Goal: Find specific page/section: Find specific page/section

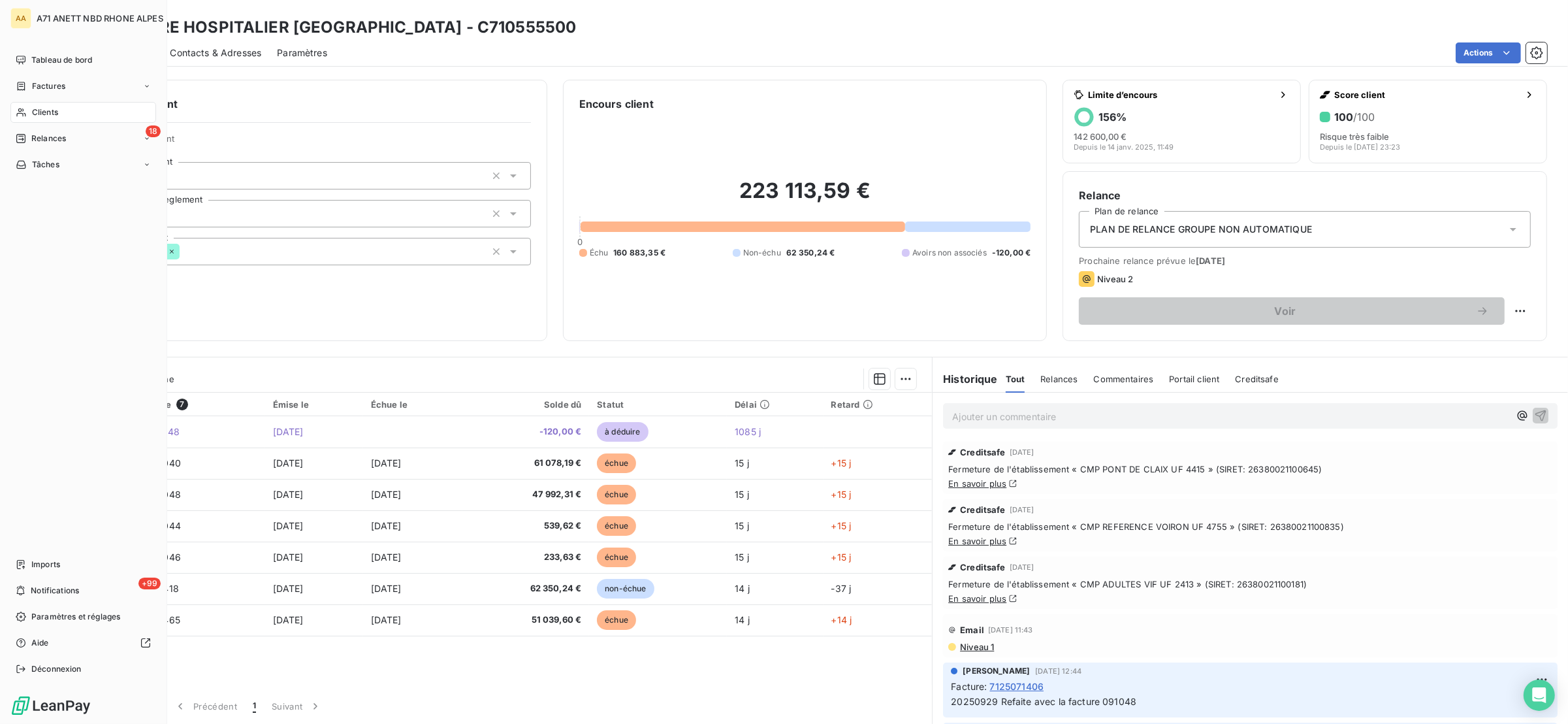
click at [46, 114] on span "Clients" at bounding box center [45, 112] width 26 height 12
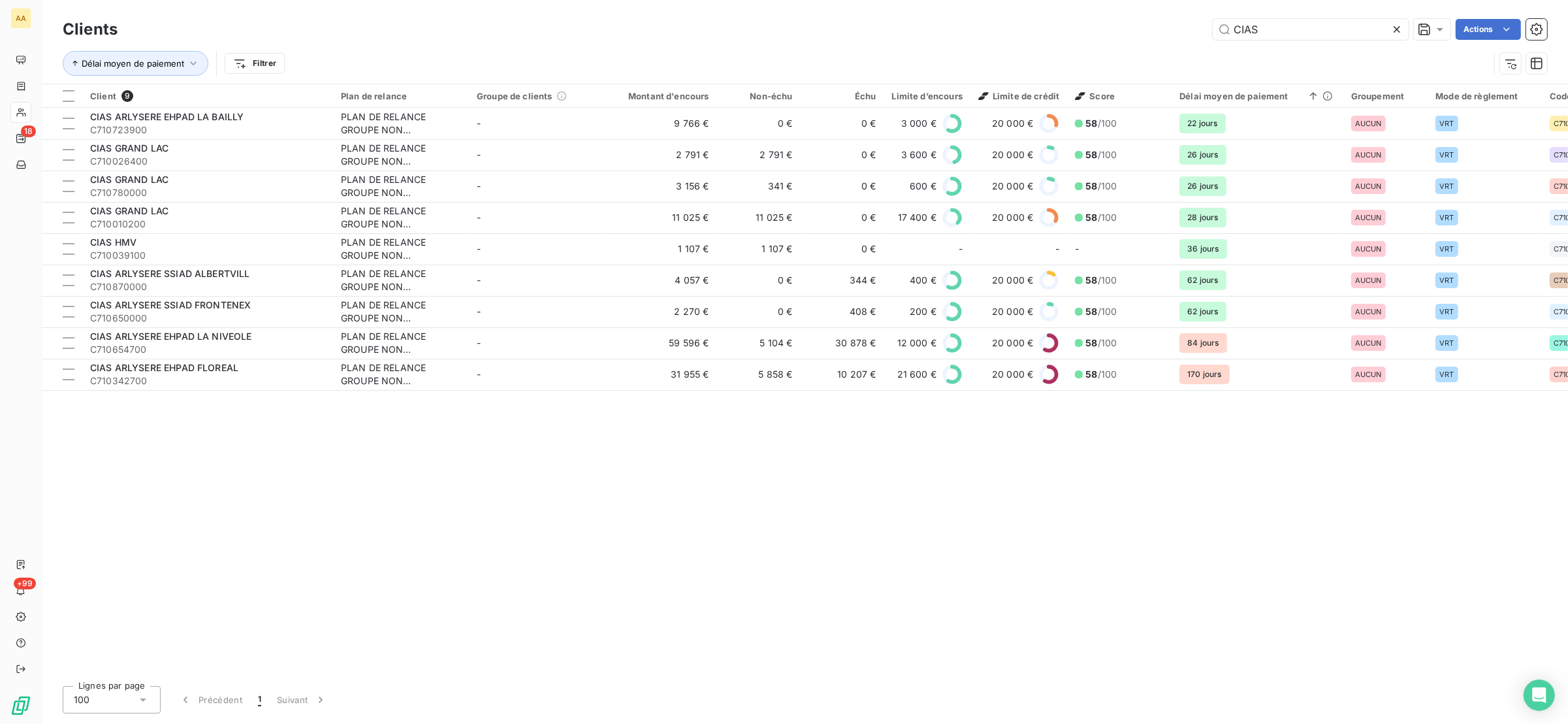
drag, startPoint x: 1297, startPoint y: 30, endPoint x: 1161, endPoint y: 30, distance: 136.0
click at [1167, 29] on div "CIAS Actions" at bounding box center [840, 29] width 1413 height 21
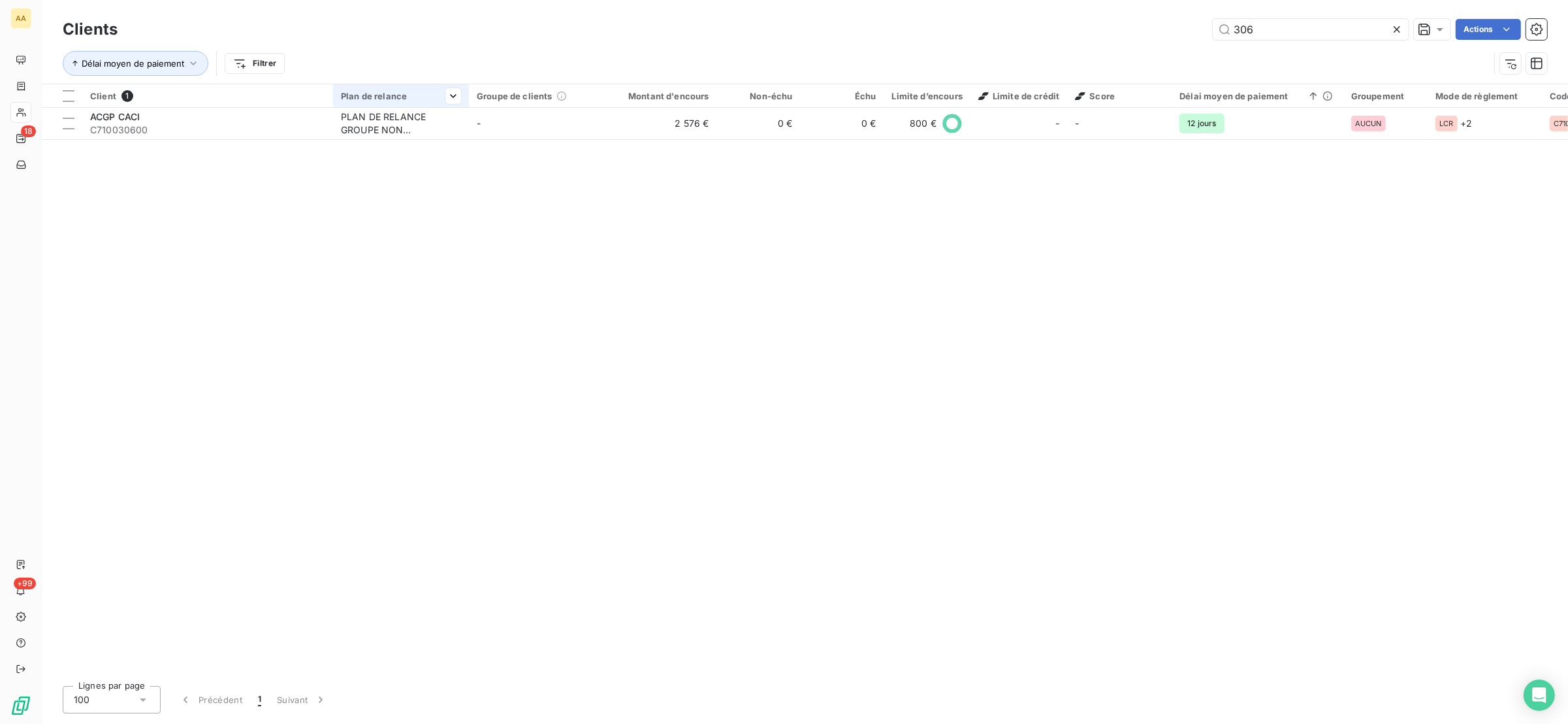
type input "306"
click at [393, 101] on th "Plan de relance" at bounding box center [401, 96] width 136 height 24
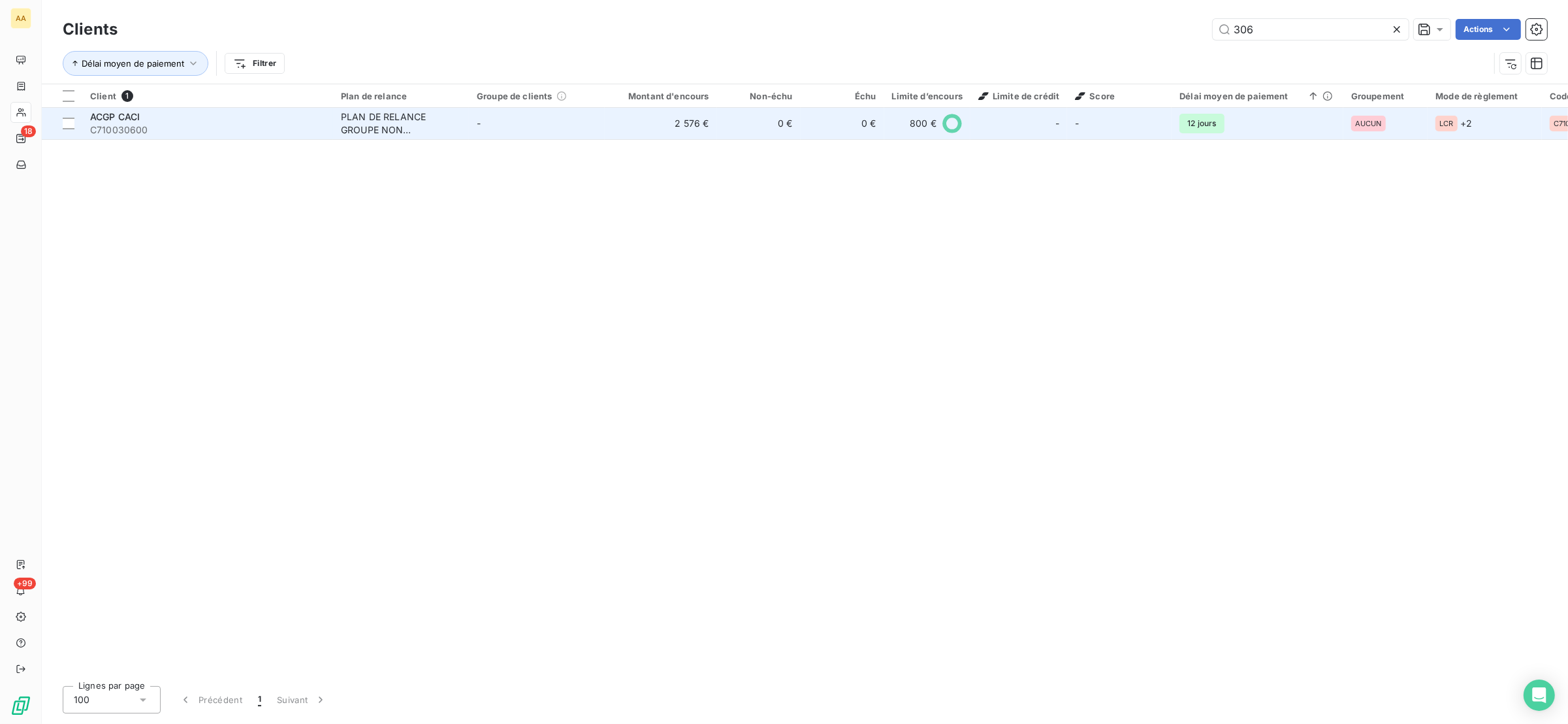
click at [396, 110] on div "PLAN DE RELANCE GROUPE NON AUTOMATIQUE" at bounding box center [401, 124] width 120 height 26
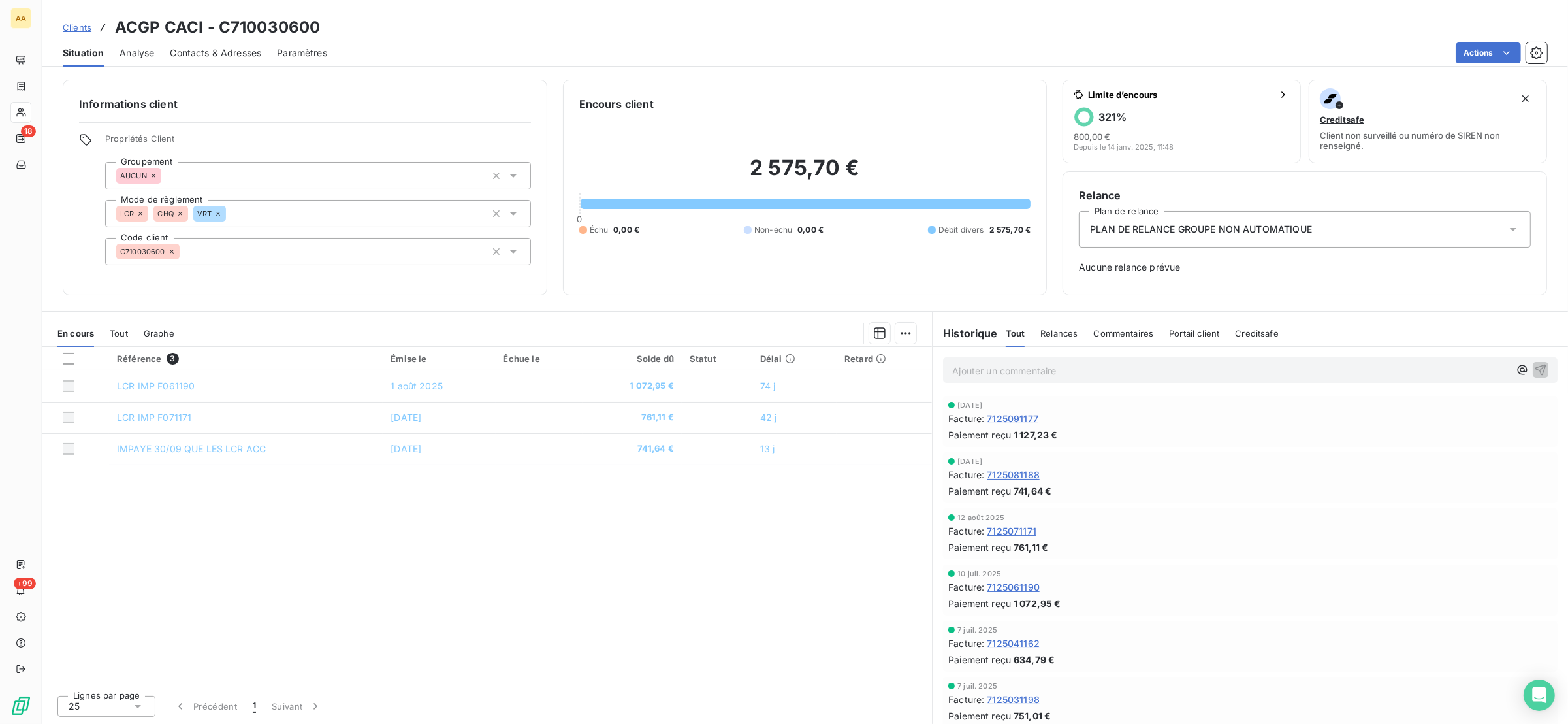
click at [120, 328] on span "Tout" at bounding box center [119, 333] width 18 height 11
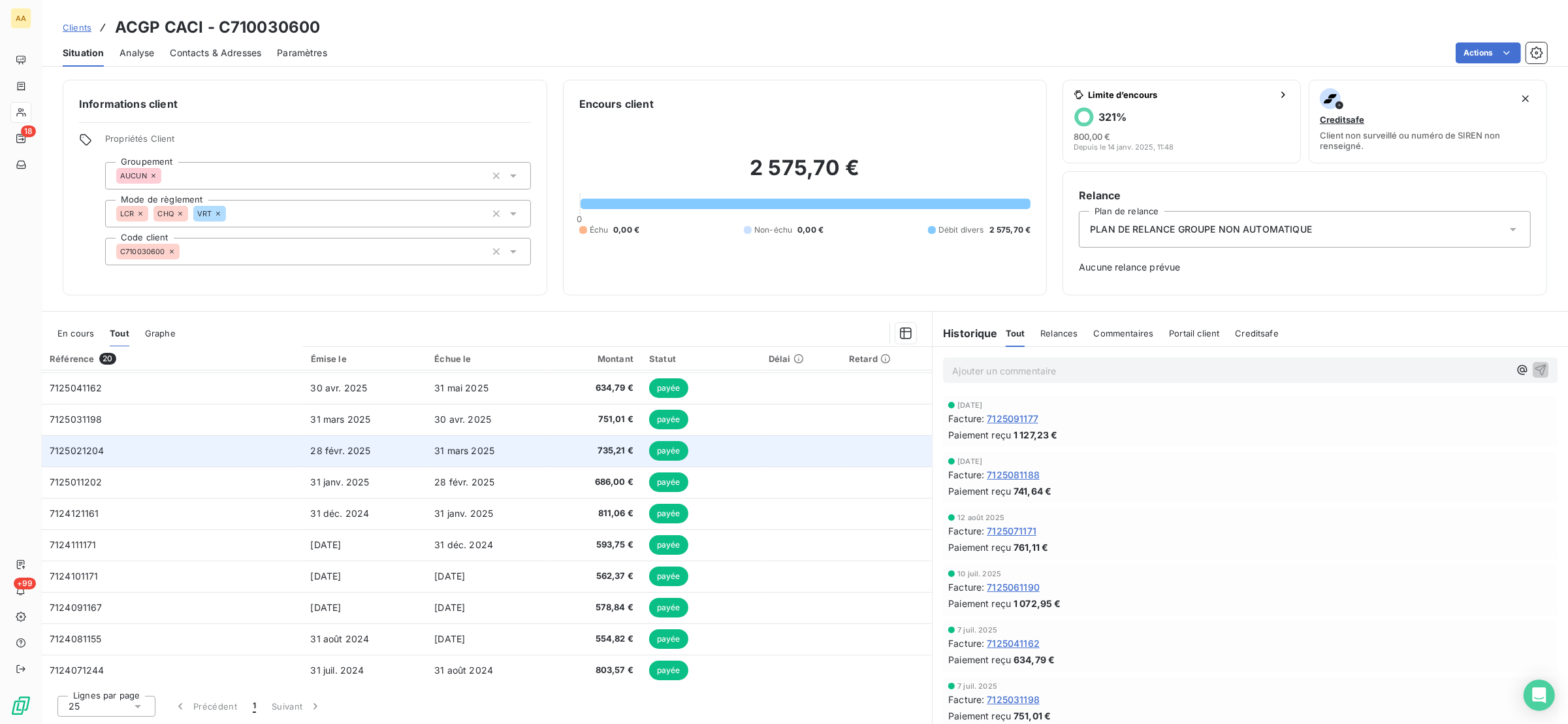
scroll to position [214, 0]
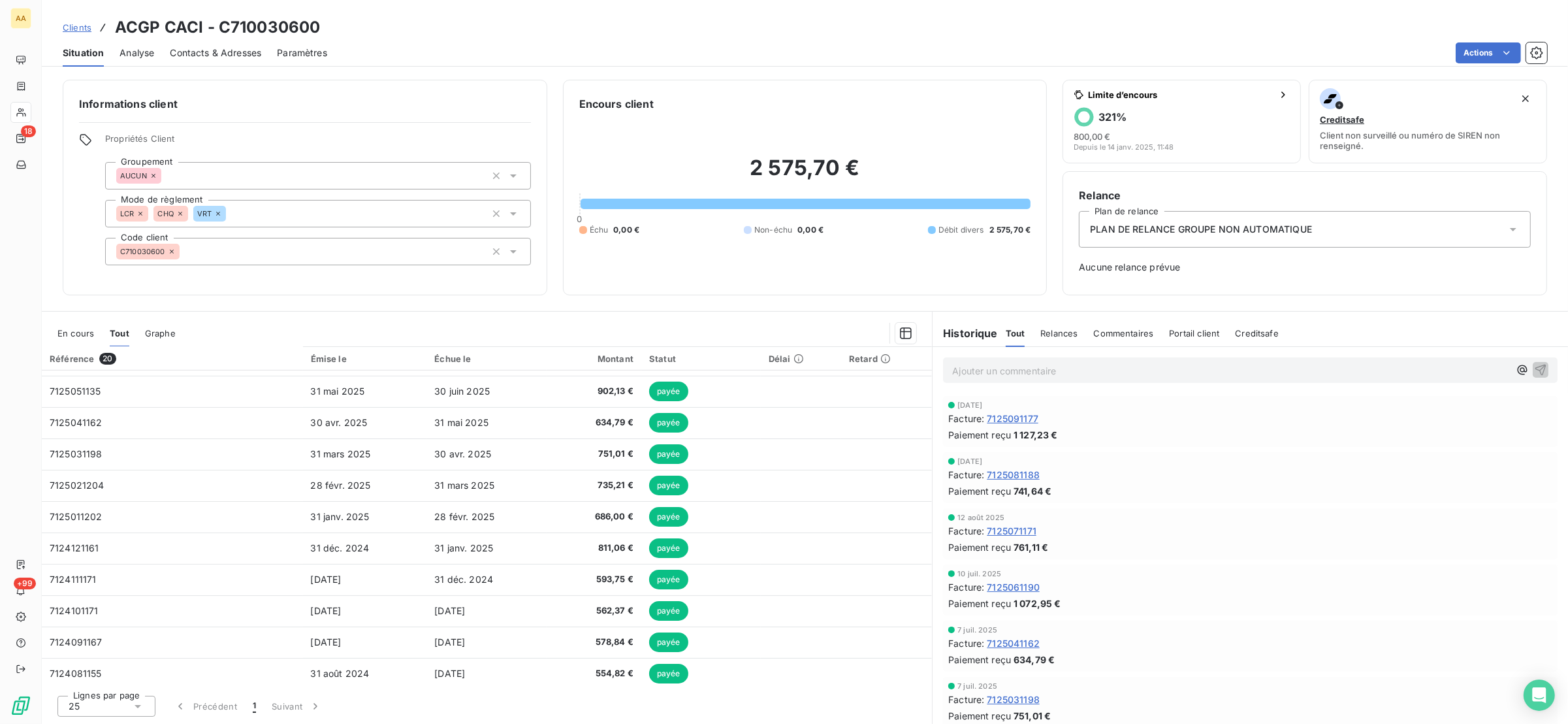
click at [80, 328] on span "En cours" at bounding box center [76, 333] width 36 height 11
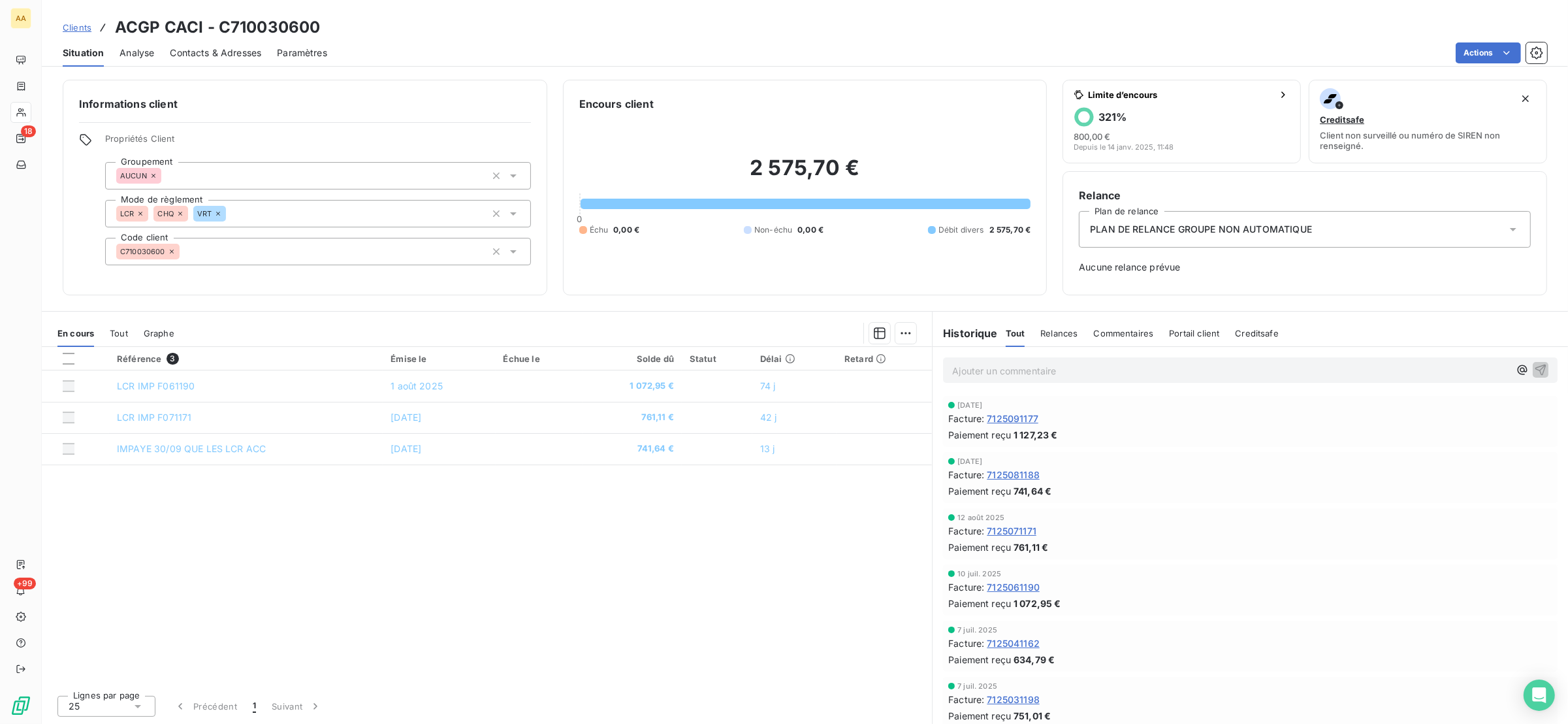
click at [116, 329] on span "Tout" at bounding box center [119, 333] width 18 height 11
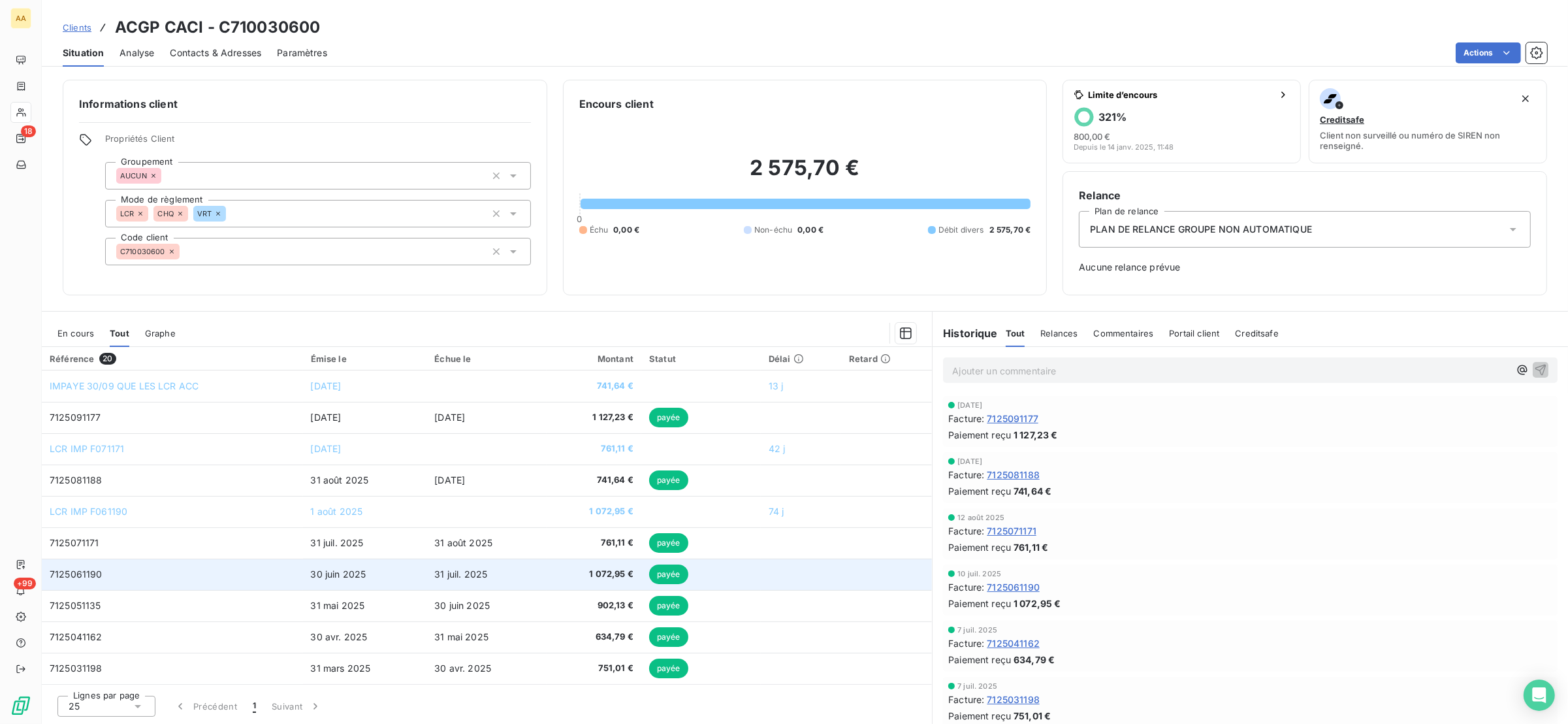
click at [109, 577] on td "7125061190" at bounding box center [172, 574] width 261 height 31
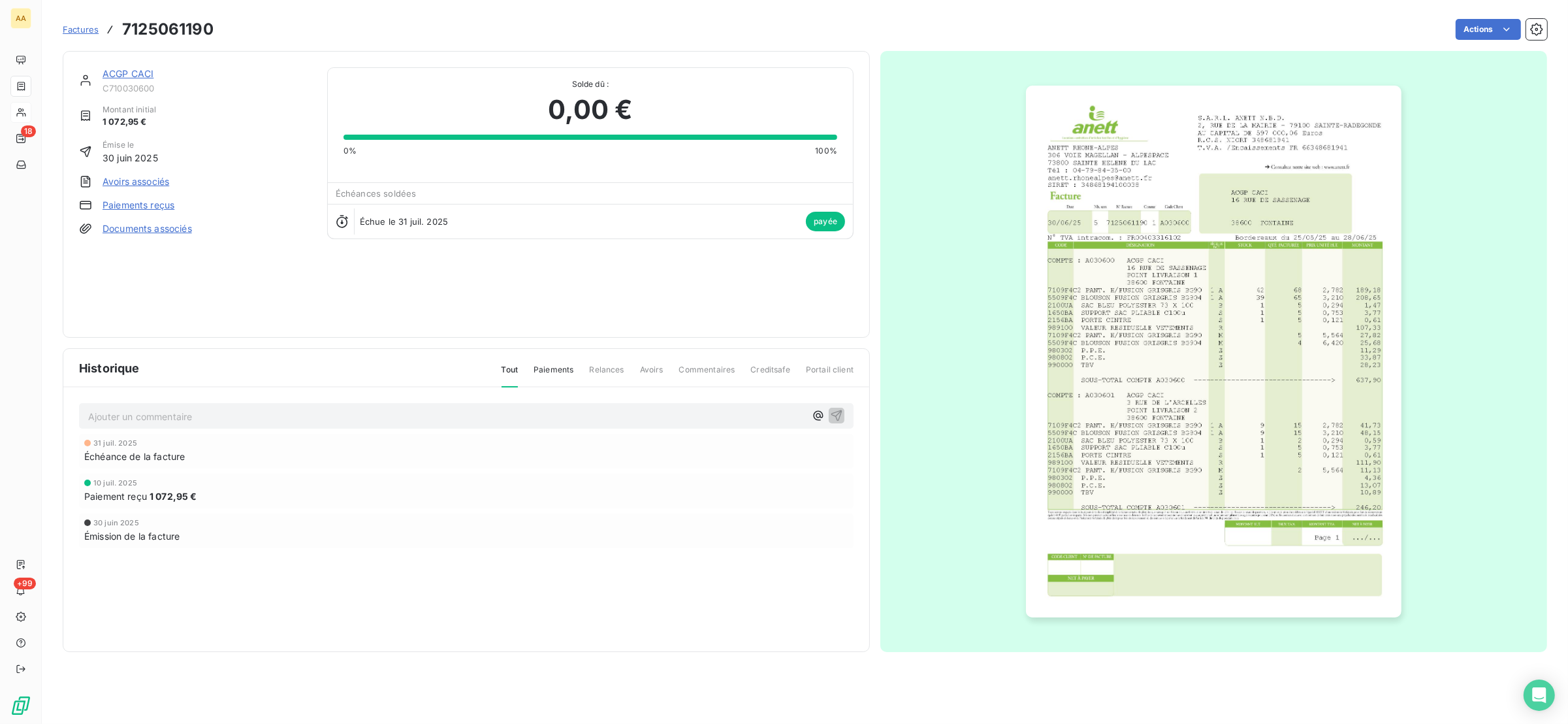
click at [1284, 225] on img "button" at bounding box center [1213, 352] width 375 height 532
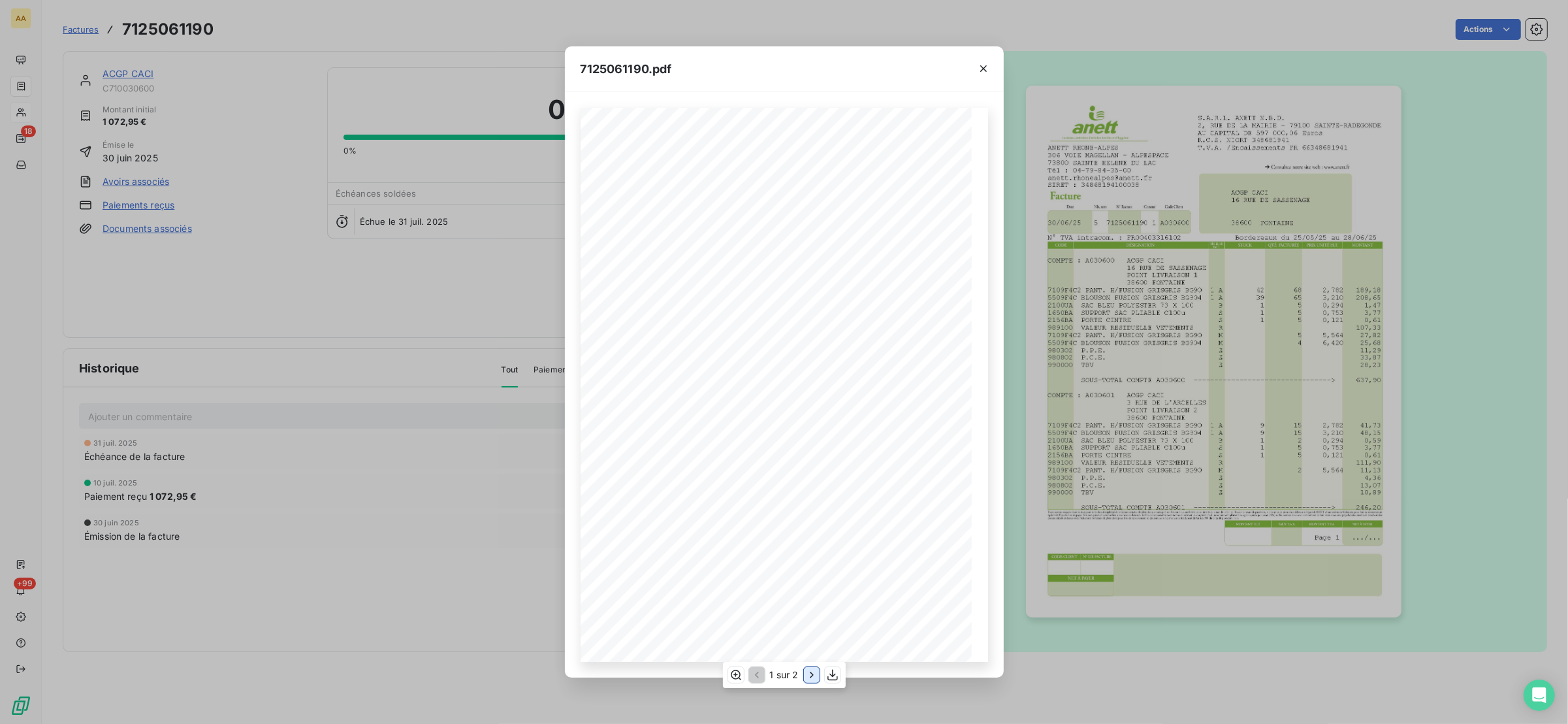
click at [807, 673] on icon "button" at bounding box center [812, 675] width 13 height 13
click at [375, 185] on div "**********" at bounding box center [784, 362] width 1568 height 724
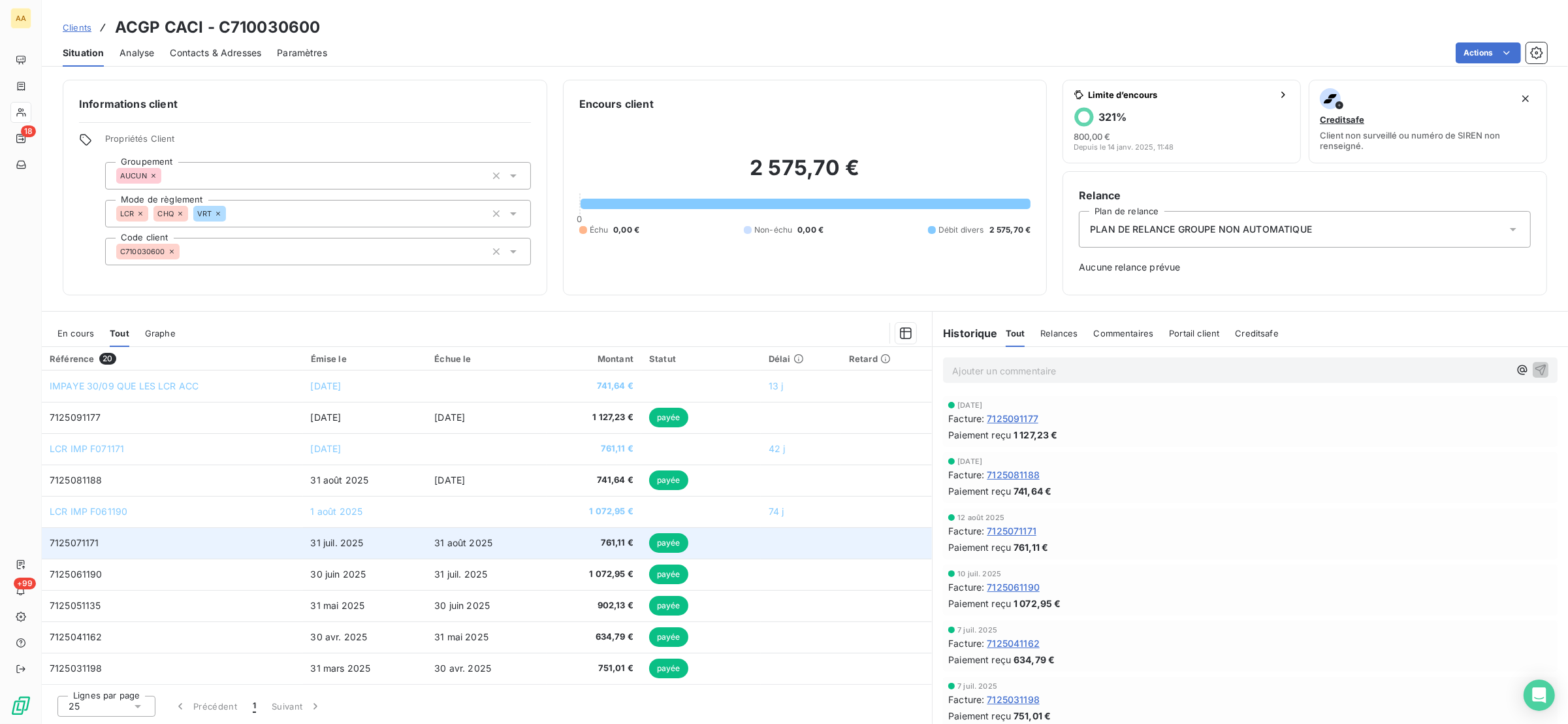
click at [98, 544] on td "7125071171" at bounding box center [172, 543] width 261 height 31
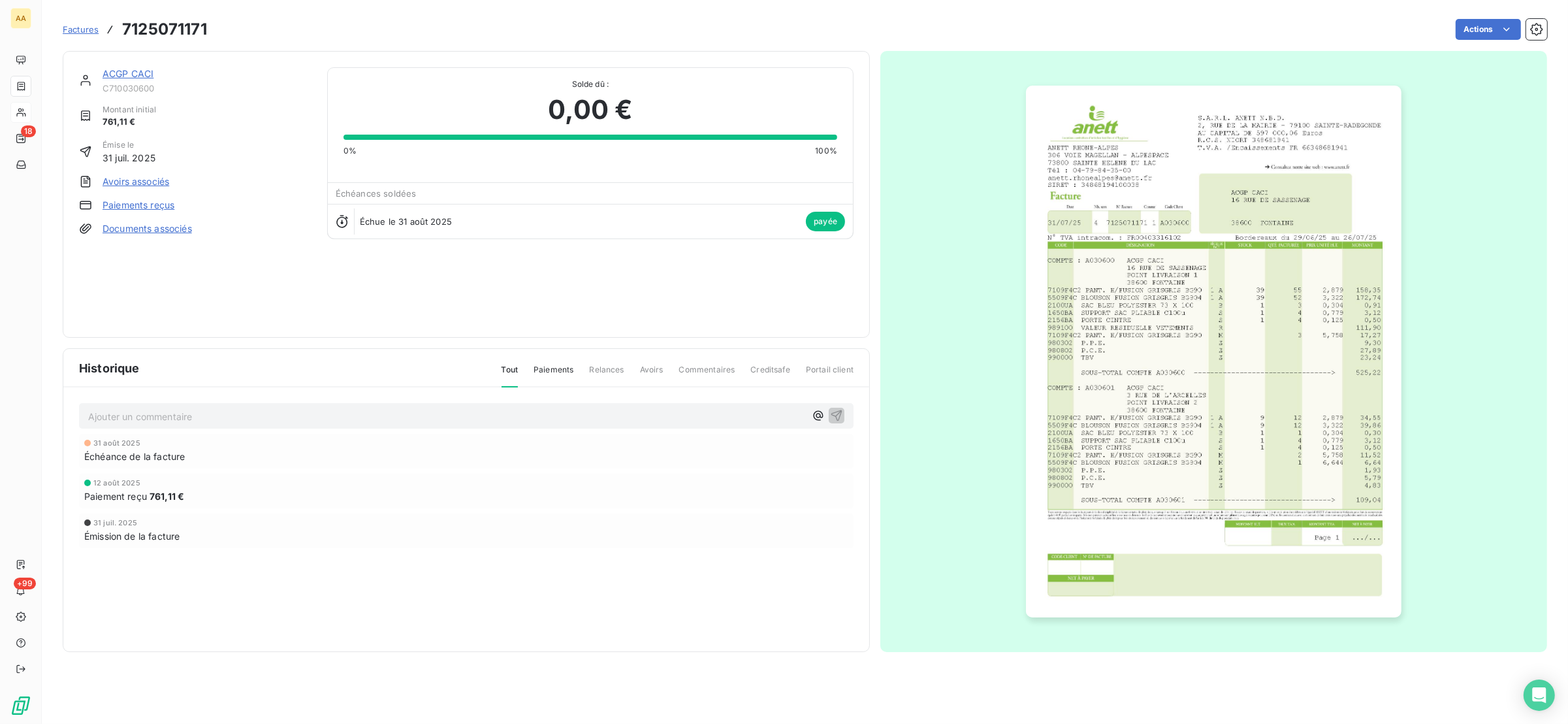
click at [1203, 398] on img "button" at bounding box center [1213, 352] width 375 height 532
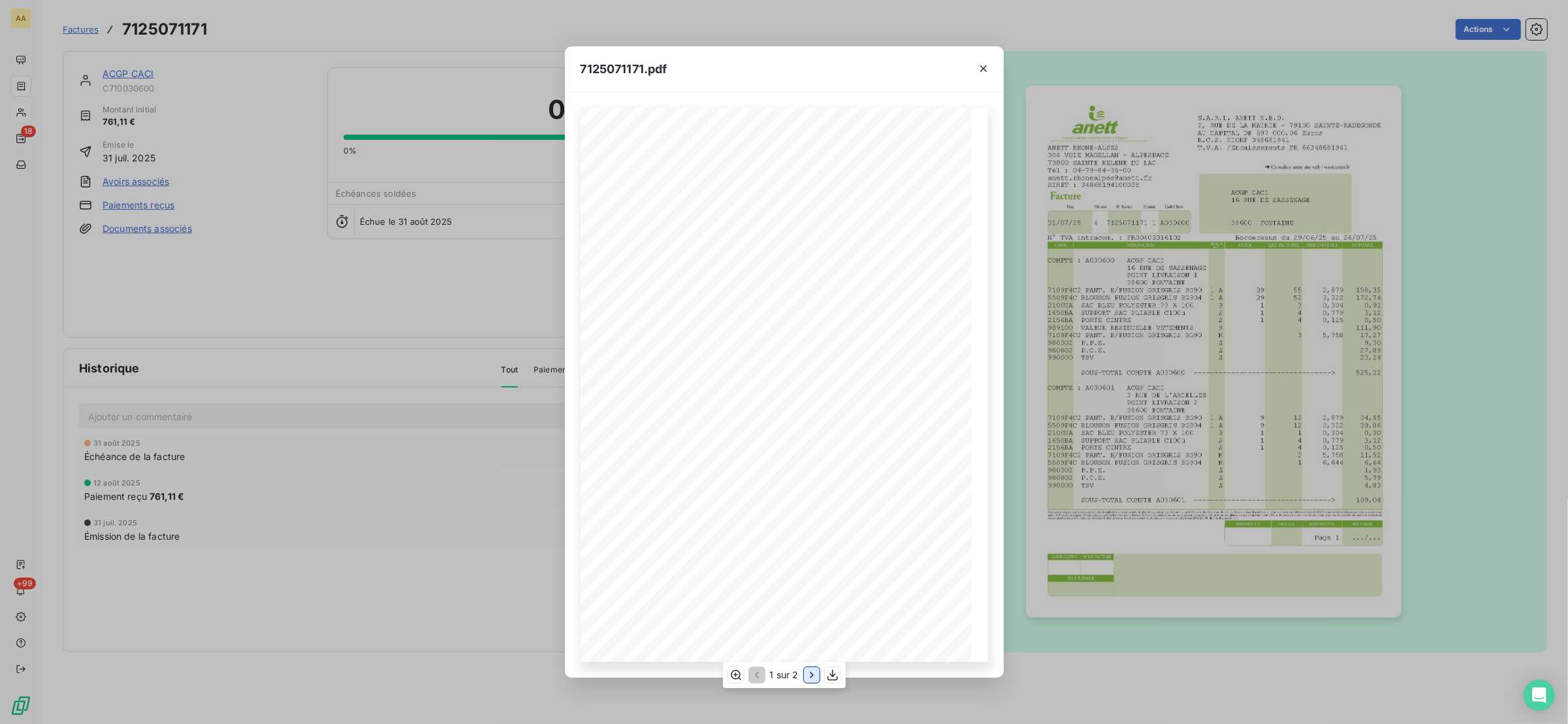
click at [811, 675] on icon "button" at bounding box center [812, 675] width 13 height 13
click at [750, 673] on icon "button" at bounding box center [756, 675] width 13 height 13
click at [808, 678] on icon "button" at bounding box center [812, 675] width 13 height 13
click at [448, 517] on div "7125071171.pdf S.A.R.L. ANETT N.B.D. [STREET_ADDRESS] AU CAPITAL DE 597 000,06 …" at bounding box center [784, 362] width 1568 height 724
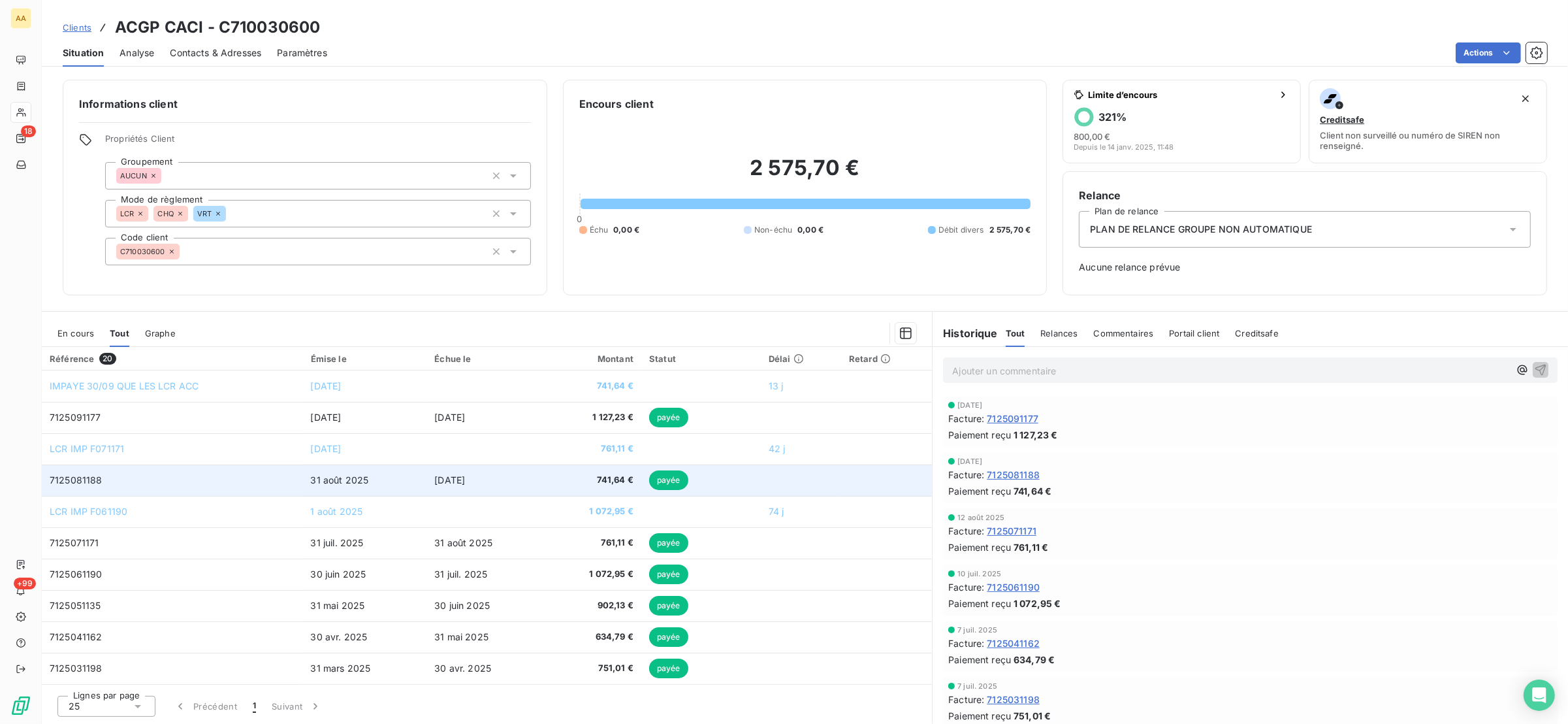
click at [93, 482] on span "7125081188" at bounding box center [76, 479] width 53 height 11
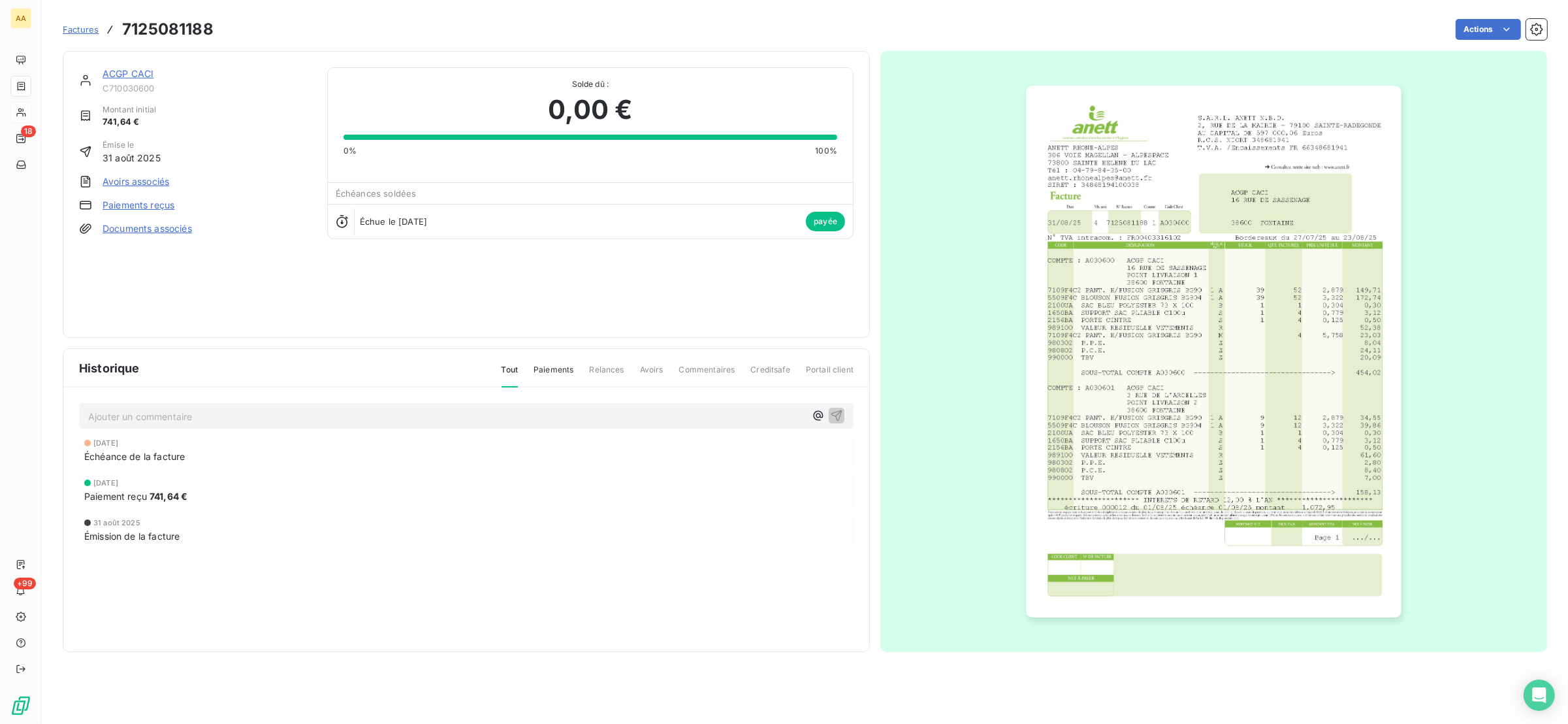
click at [1144, 343] on img "button" at bounding box center [1213, 352] width 375 height 532
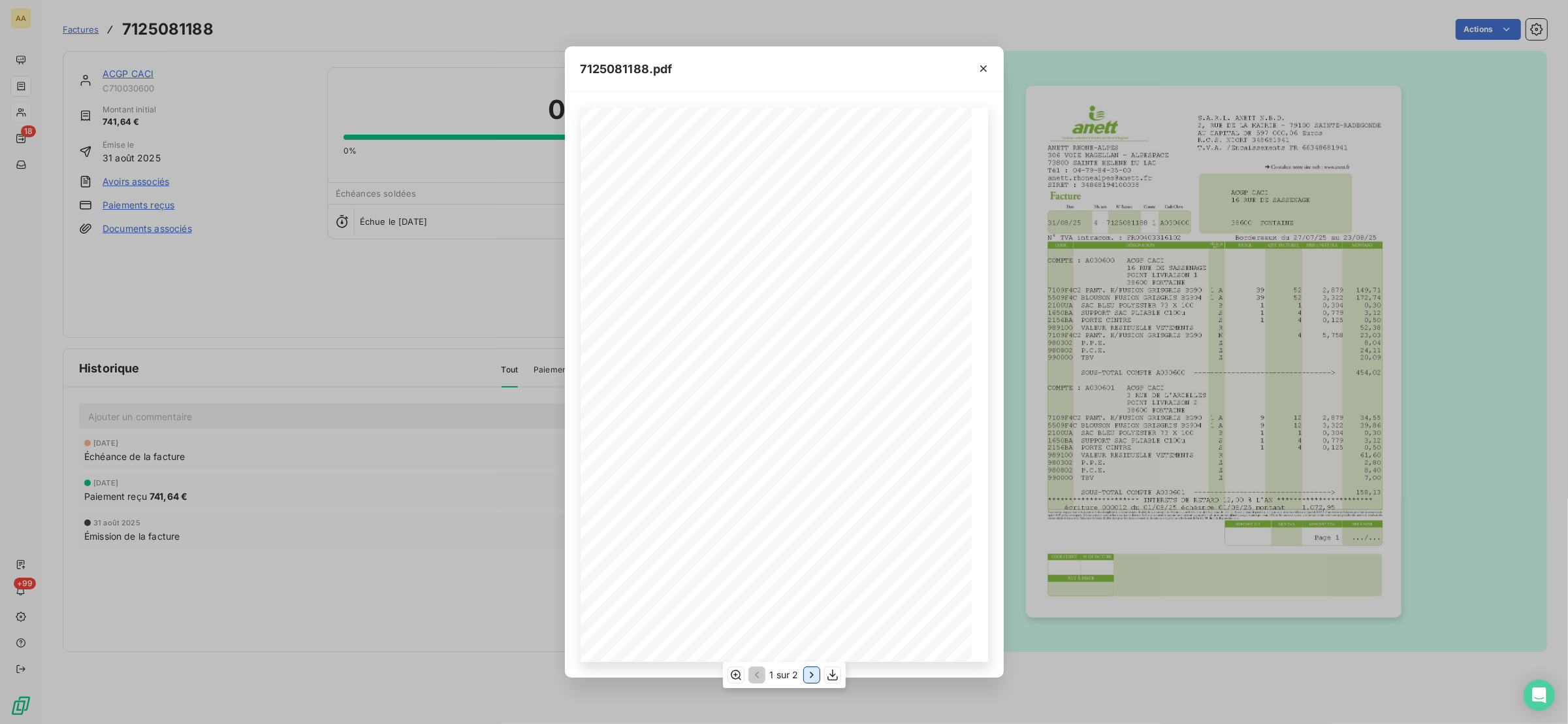
click at [806, 679] on icon "button" at bounding box center [812, 675] width 13 height 13
click at [268, 301] on div "7125081188.pdf S.A.R.L. ANETT N.B.D. [STREET_ADDRESS] AU CAPITAL DE 597 000,06 …" at bounding box center [784, 362] width 1568 height 724
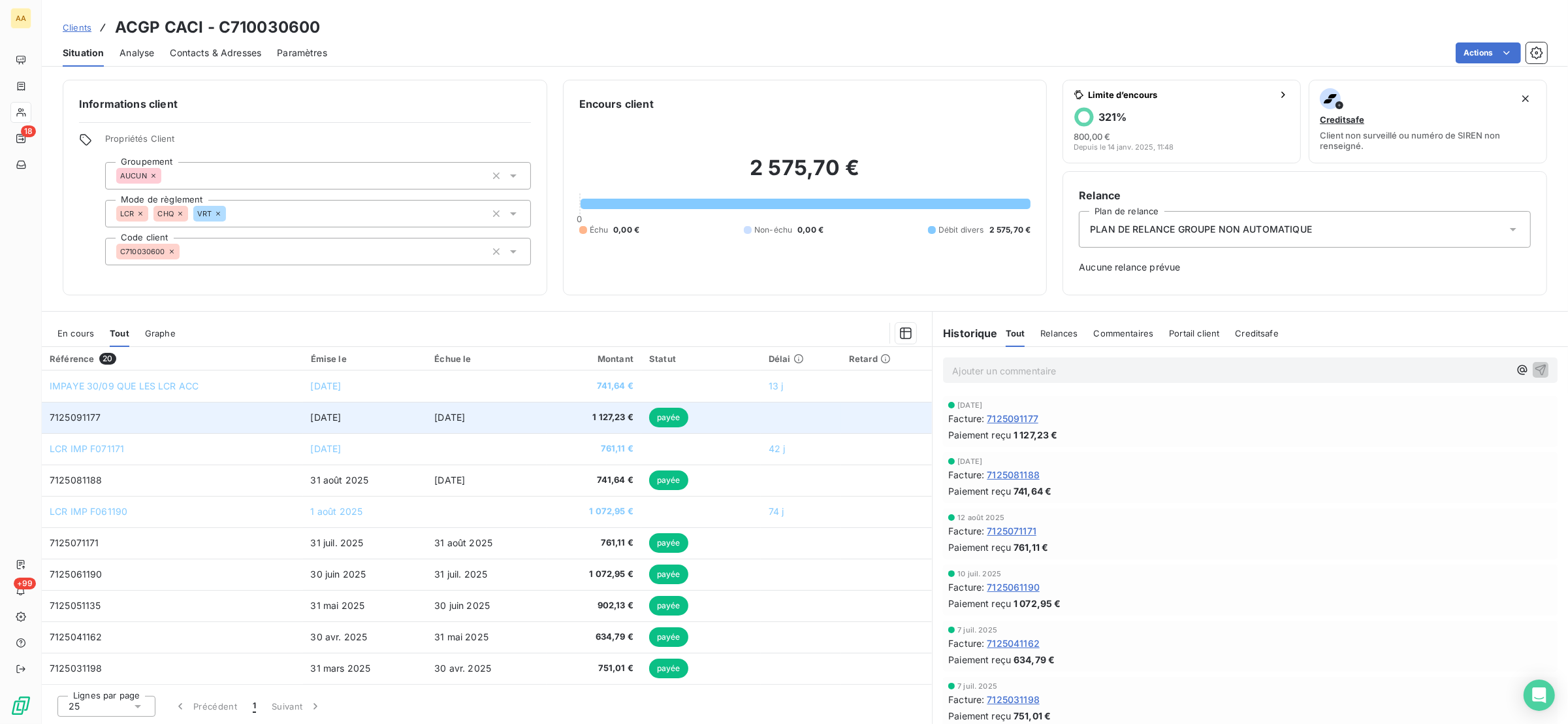
click at [96, 413] on span "7125091177" at bounding box center [75, 417] width 52 height 11
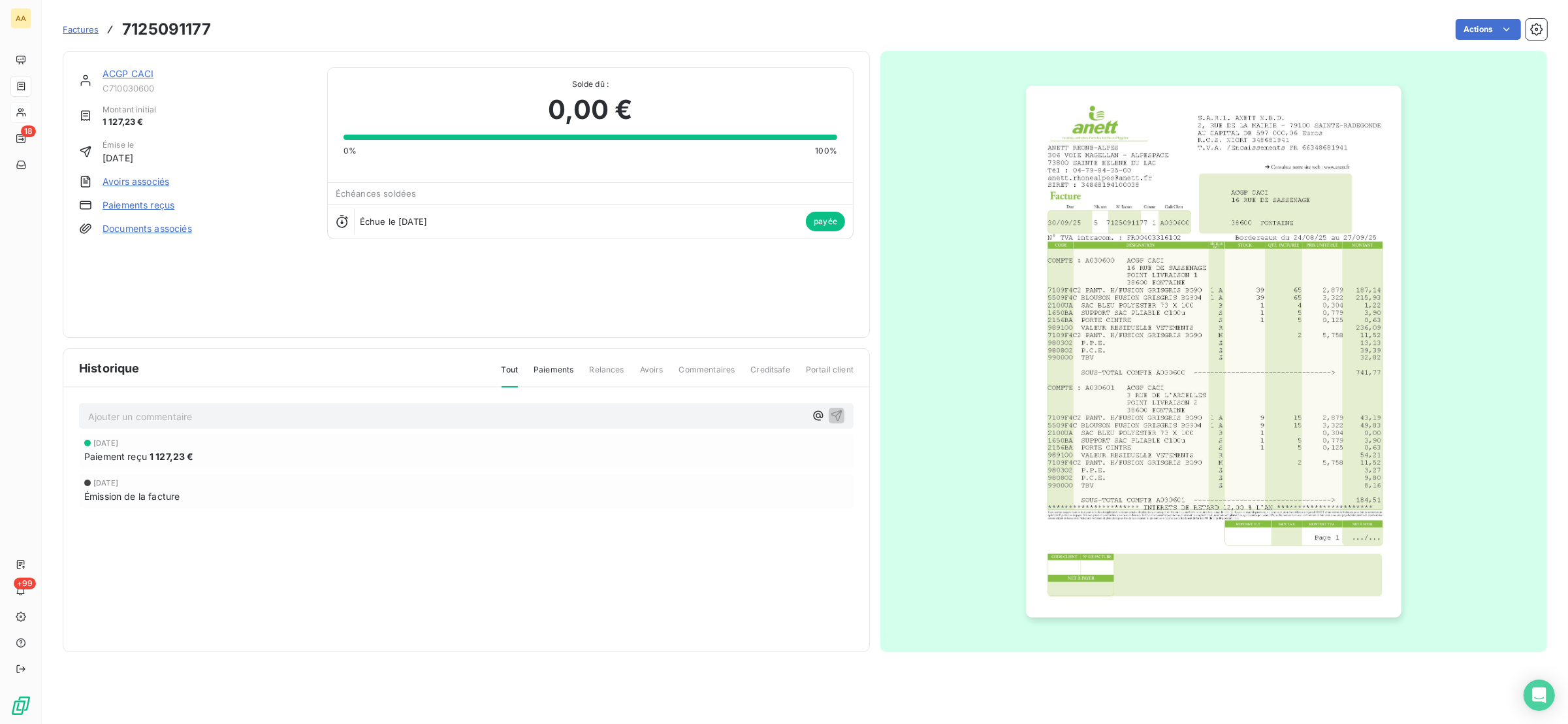
click at [1297, 432] on img "button" at bounding box center [1213, 352] width 375 height 532
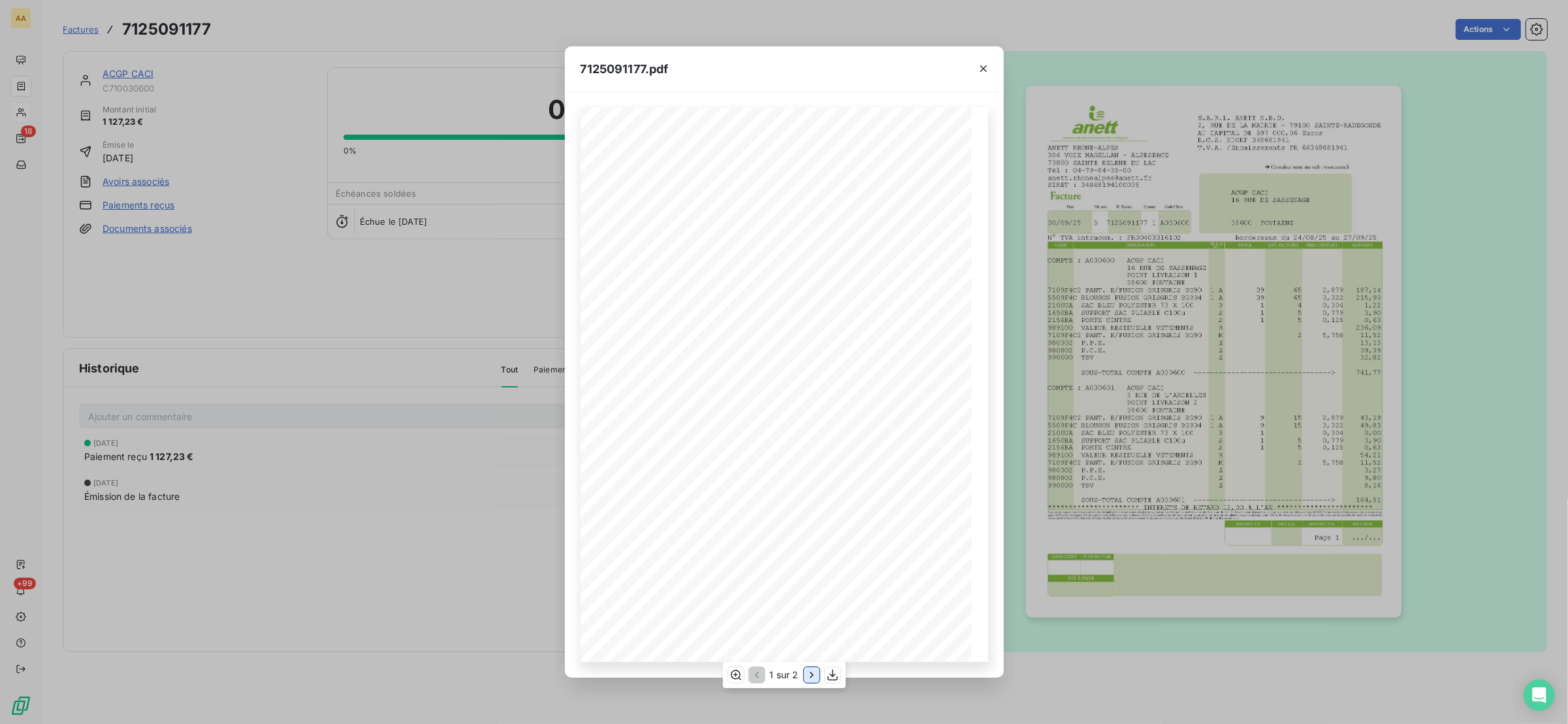
click at [810, 678] on icon "button" at bounding box center [812, 675] width 3 height 6
click at [980, 65] on icon "button" at bounding box center [984, 68] width 13 height 13
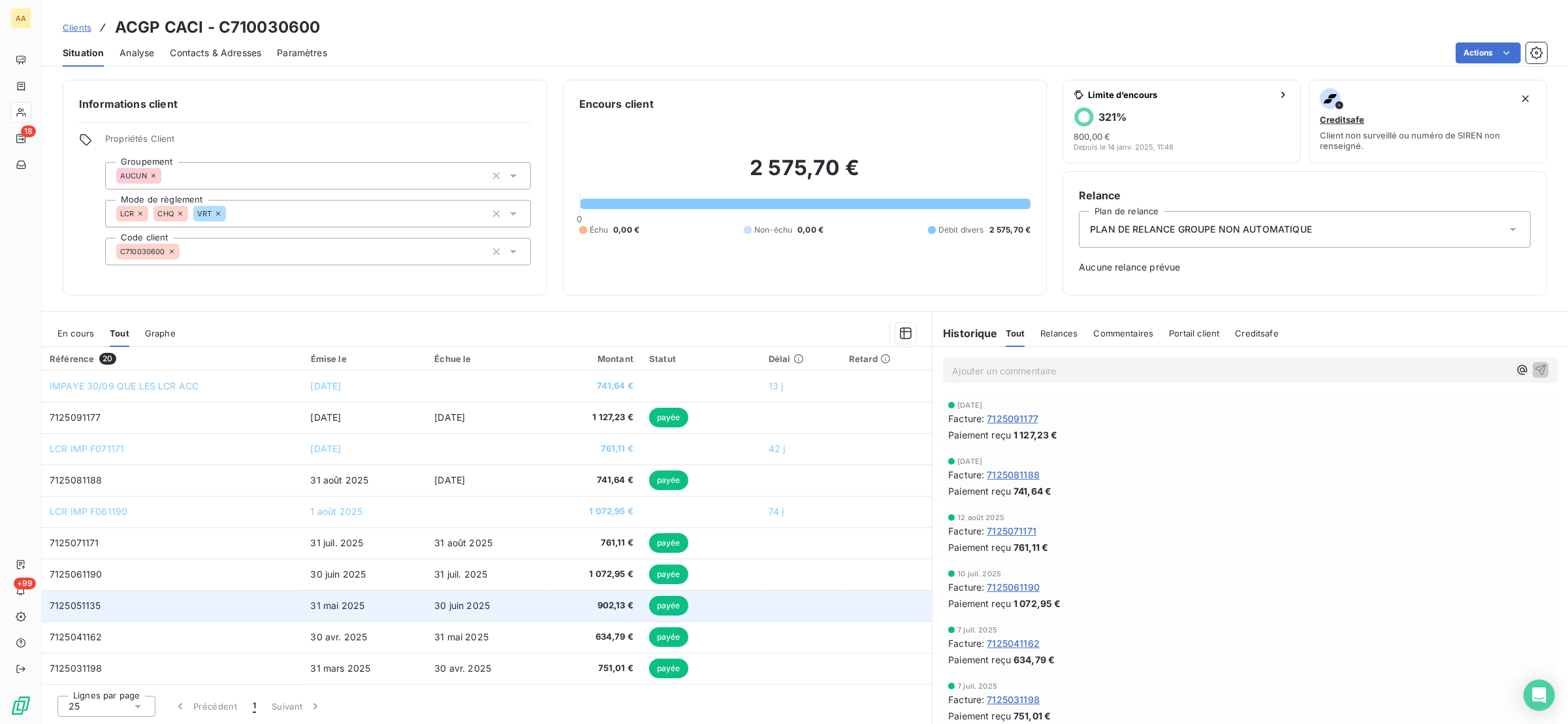
click at [69, 612] on td "7125051135" at bounding box center [172, 605] width 261 height 31
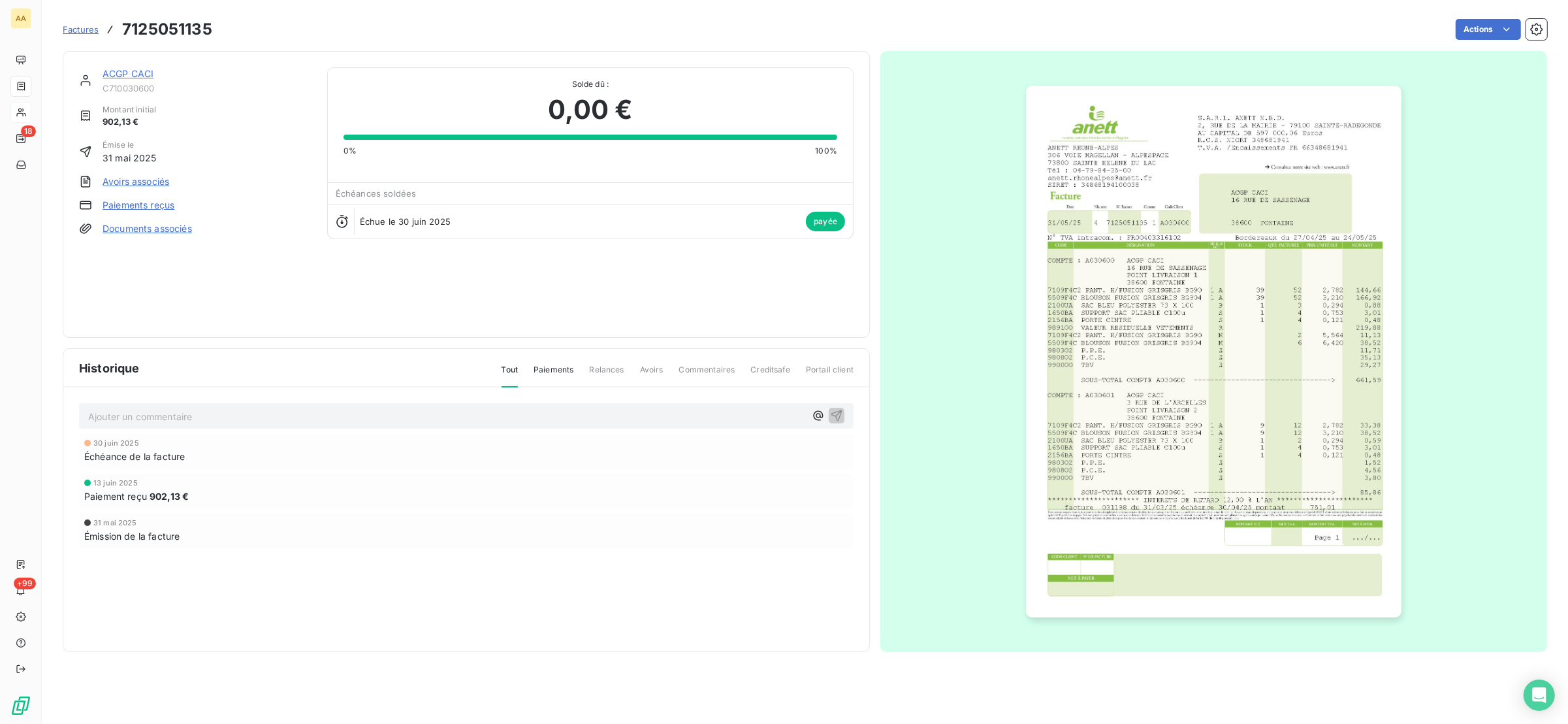
click at [1106, 440] on img "button" at bounding box center [1213, 352] width 375 height 532
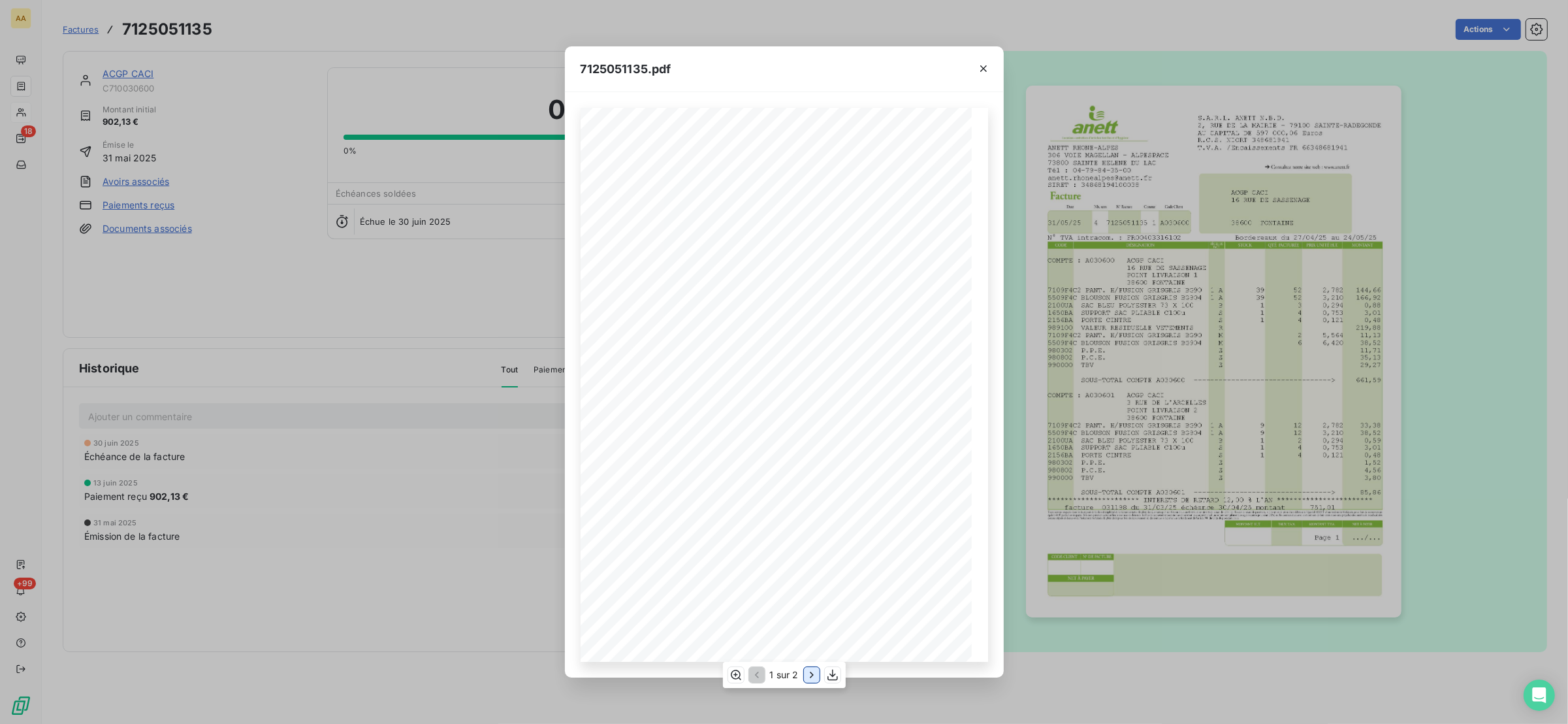
click at [813, 678] on icon "button" at bounding box center [812, 675] width 13 height 13
click at [987, 68] on icon "button" at bounding box center [984, 68] width 13 height 13
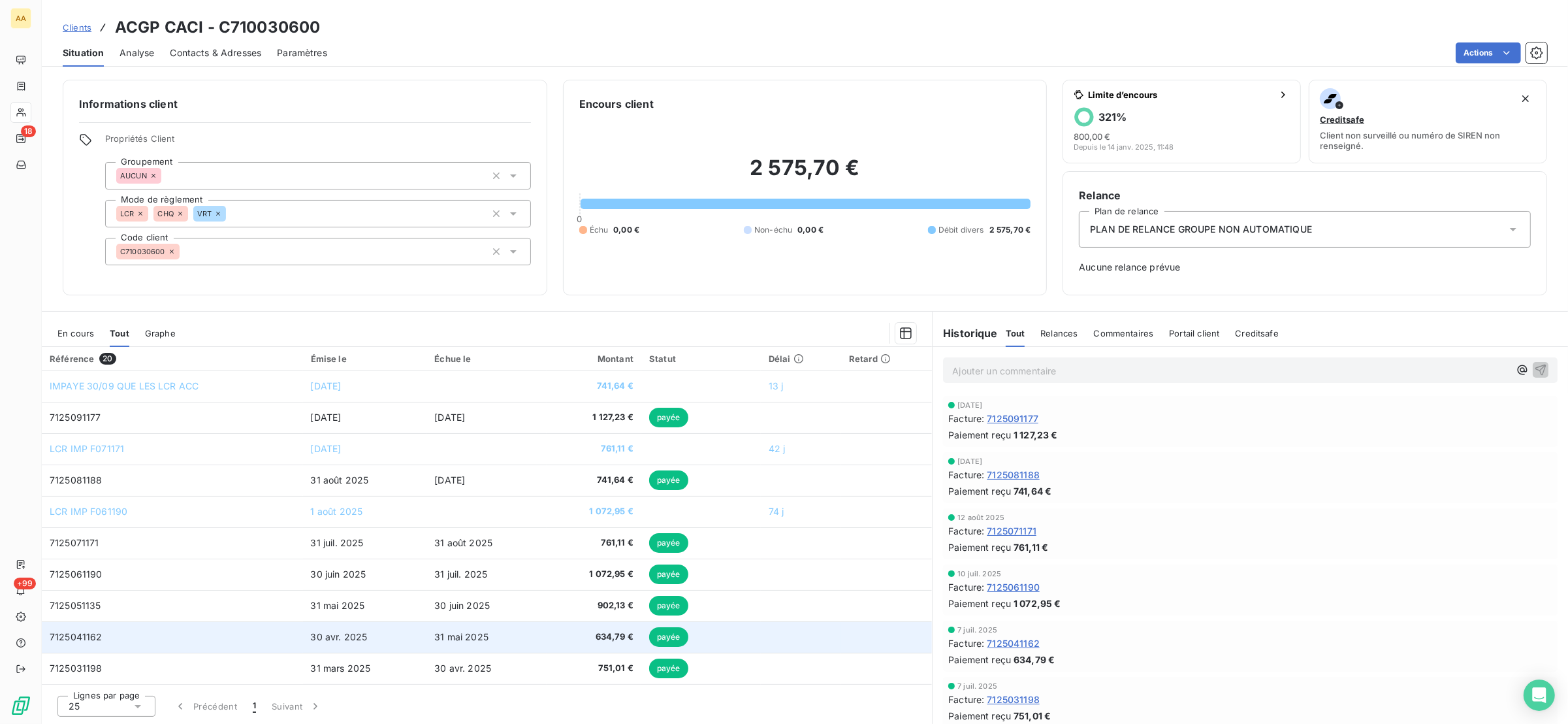
click at [100, 642] on td "7125041162" at bounding box center [172, 637] width 261 height 31
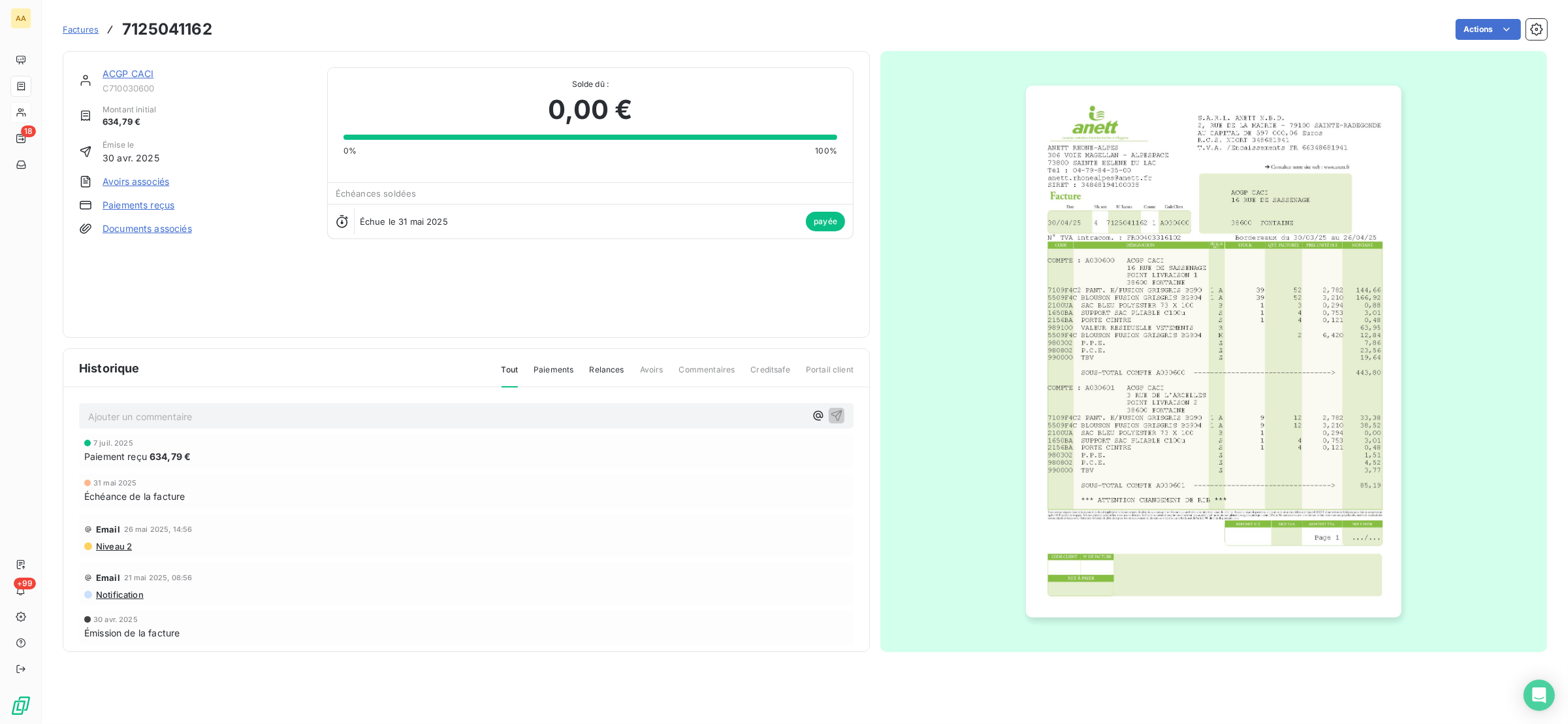
click at [1105, 315] on img "button" at bounding box center [1213, 352] width 375 height 532
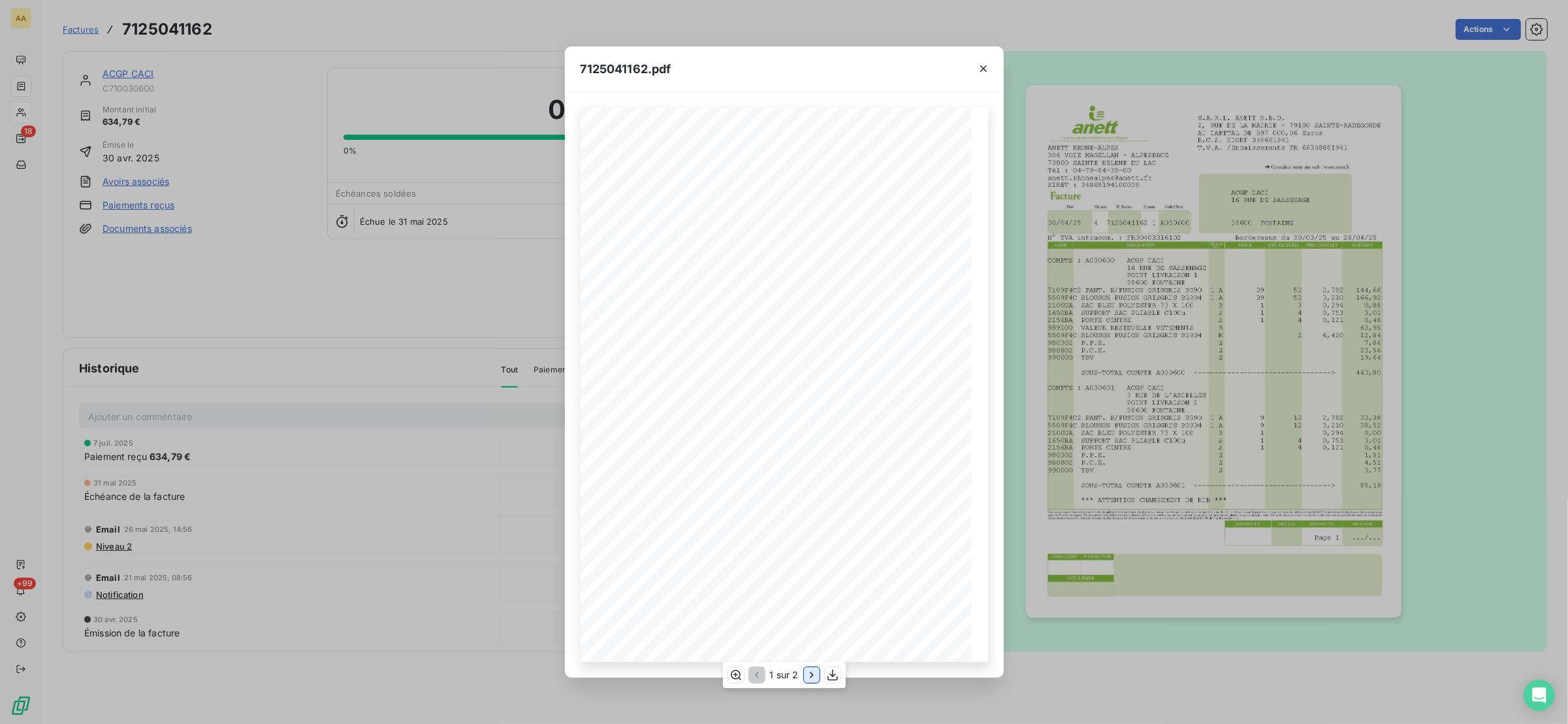
click at [808, 676] on icon "button" at bounding box center [812, 675] width 13 height 13
click at [977, 62] on icon "button" at bounding box center [984, 68] width 13 height 13
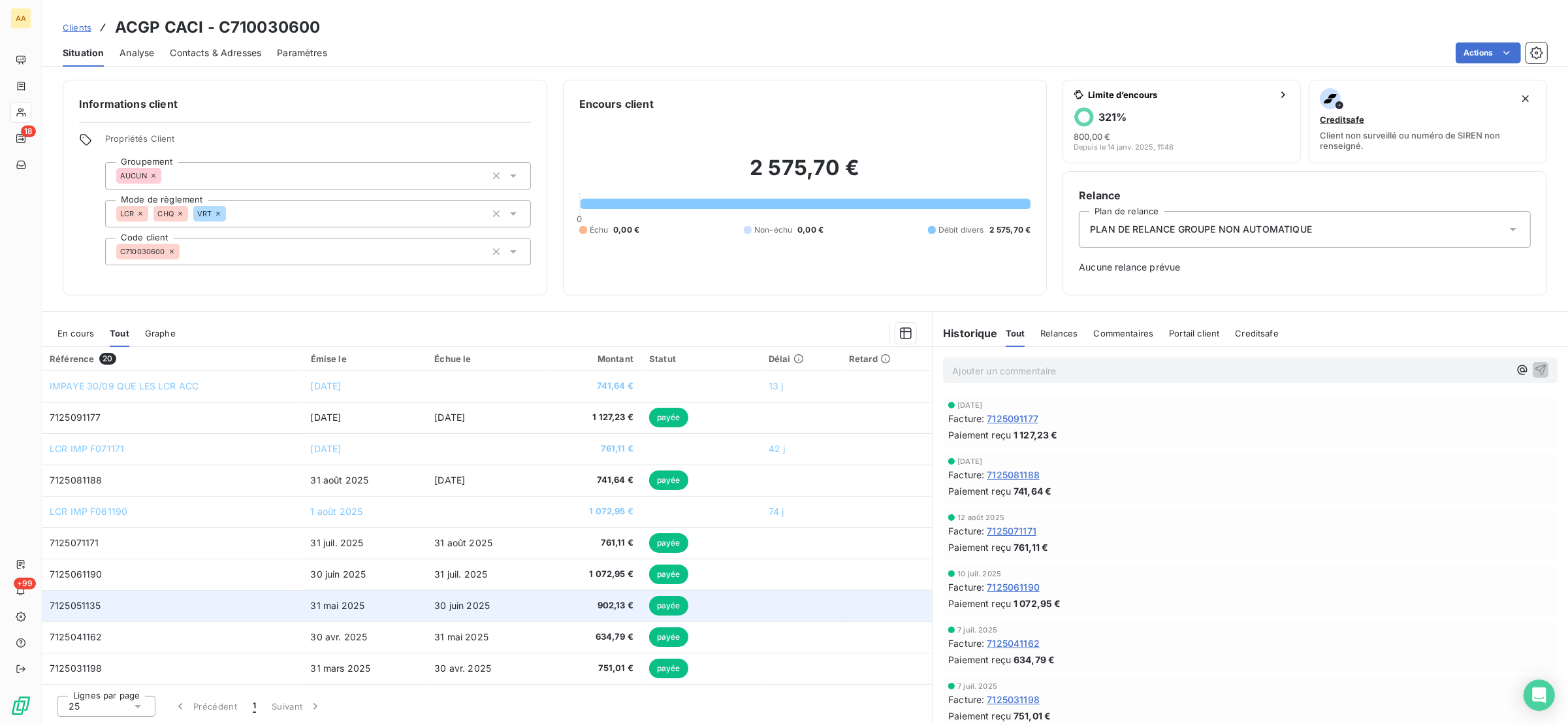
click at [102, 605] on td "7125051135" at bounding box center [172, 605] width 261 height 31
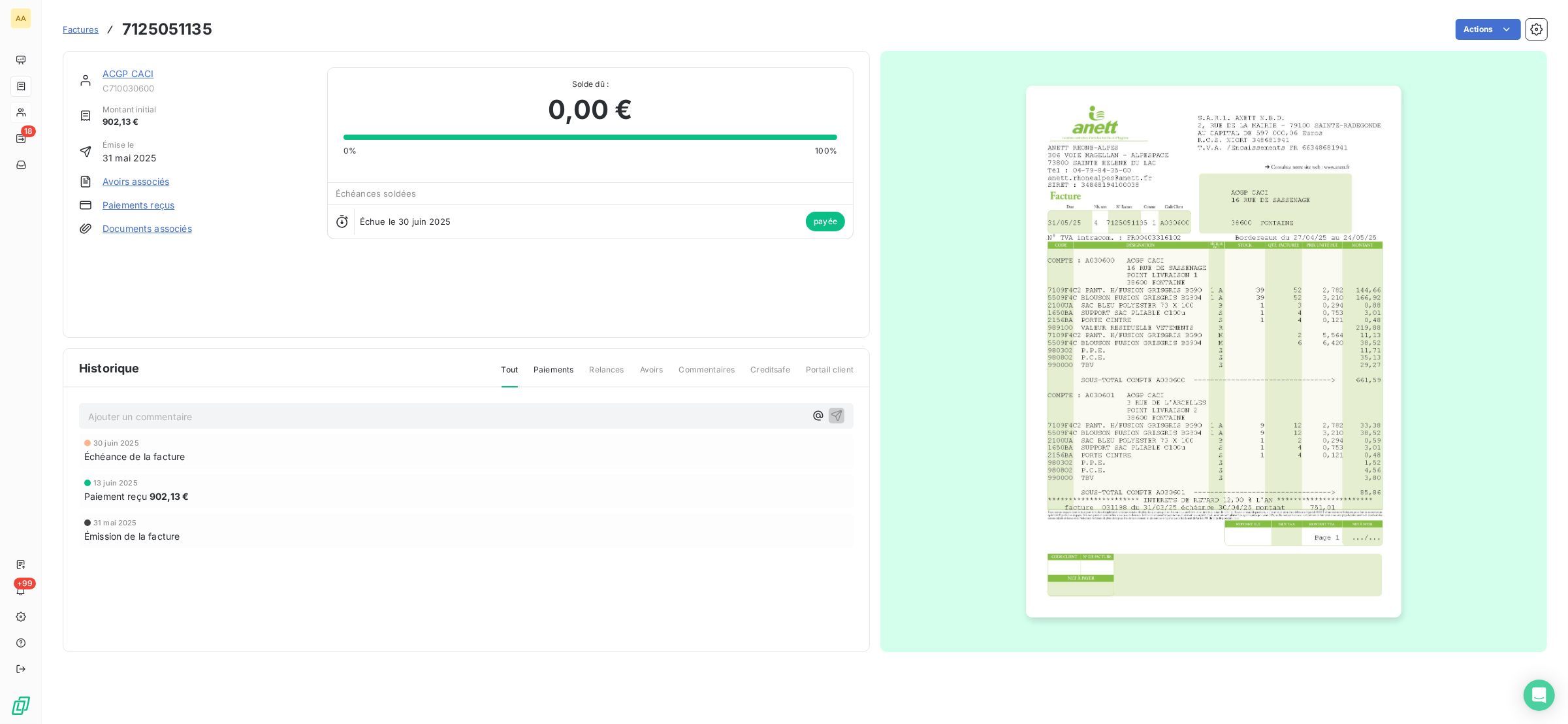
click at [1177, 404] on img "button" at bounding box center [1213, 352] width 375 height 532
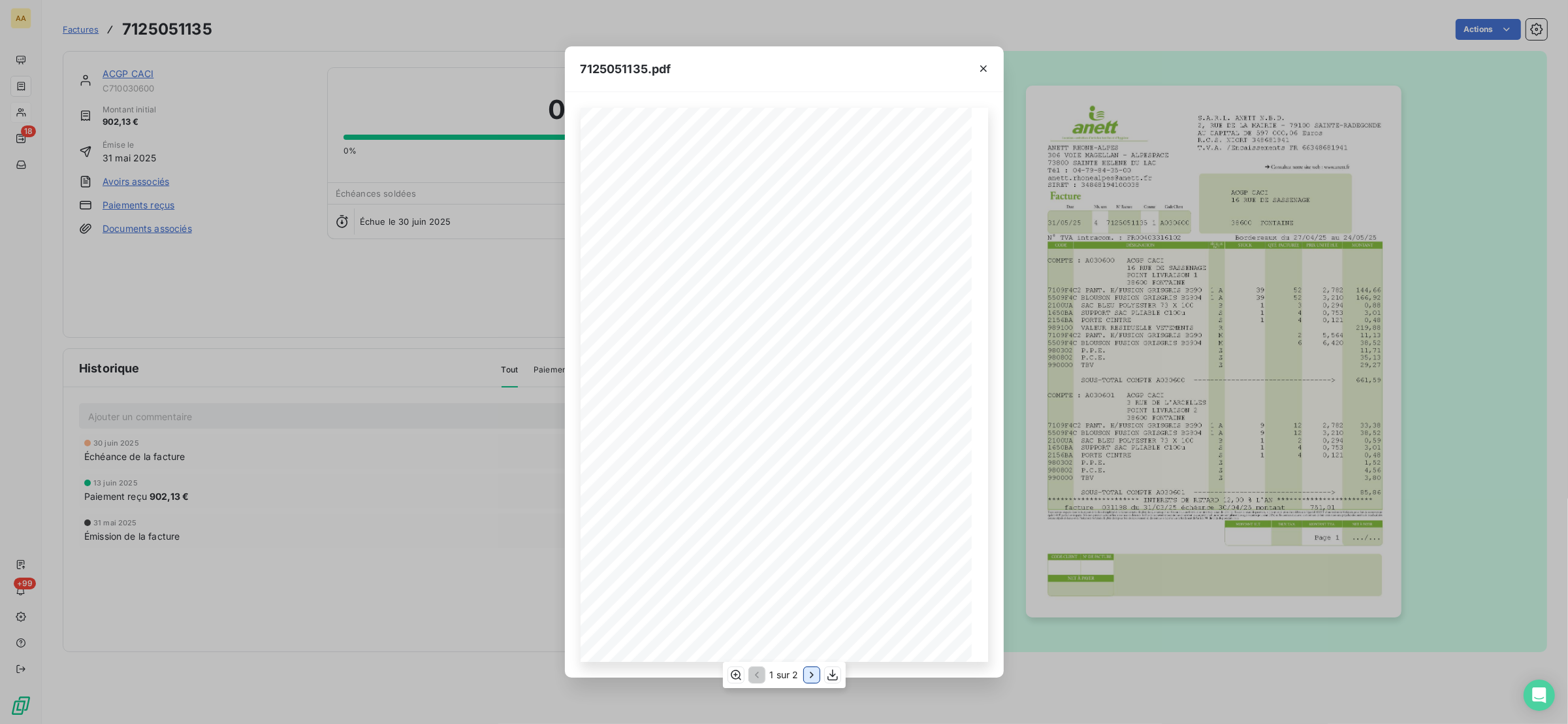
click at [809, 673] on icon "button" at bounding box center [812, 675] width 13 height 13
click at [216, 293] on div "7125051135.pdf S.A.R.L. ANETT N.B.D. [STREET_ADDRESS] AU CAPITAL DE 597 000,06 …" at bounding box center [784, 362] width 1568 height 724
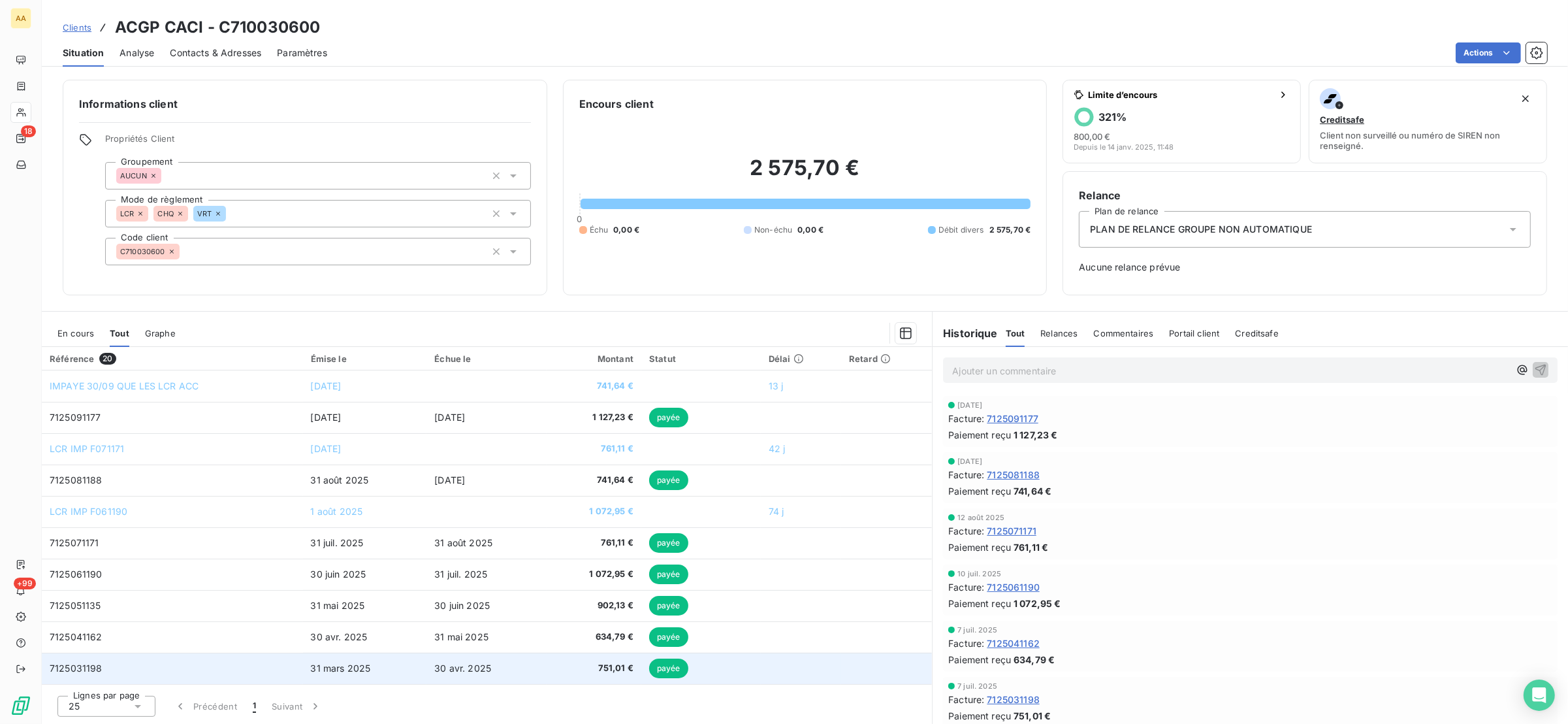
click at [102, 672] on td "7125031198" at bounding box center [172, 668] width 261 height 31
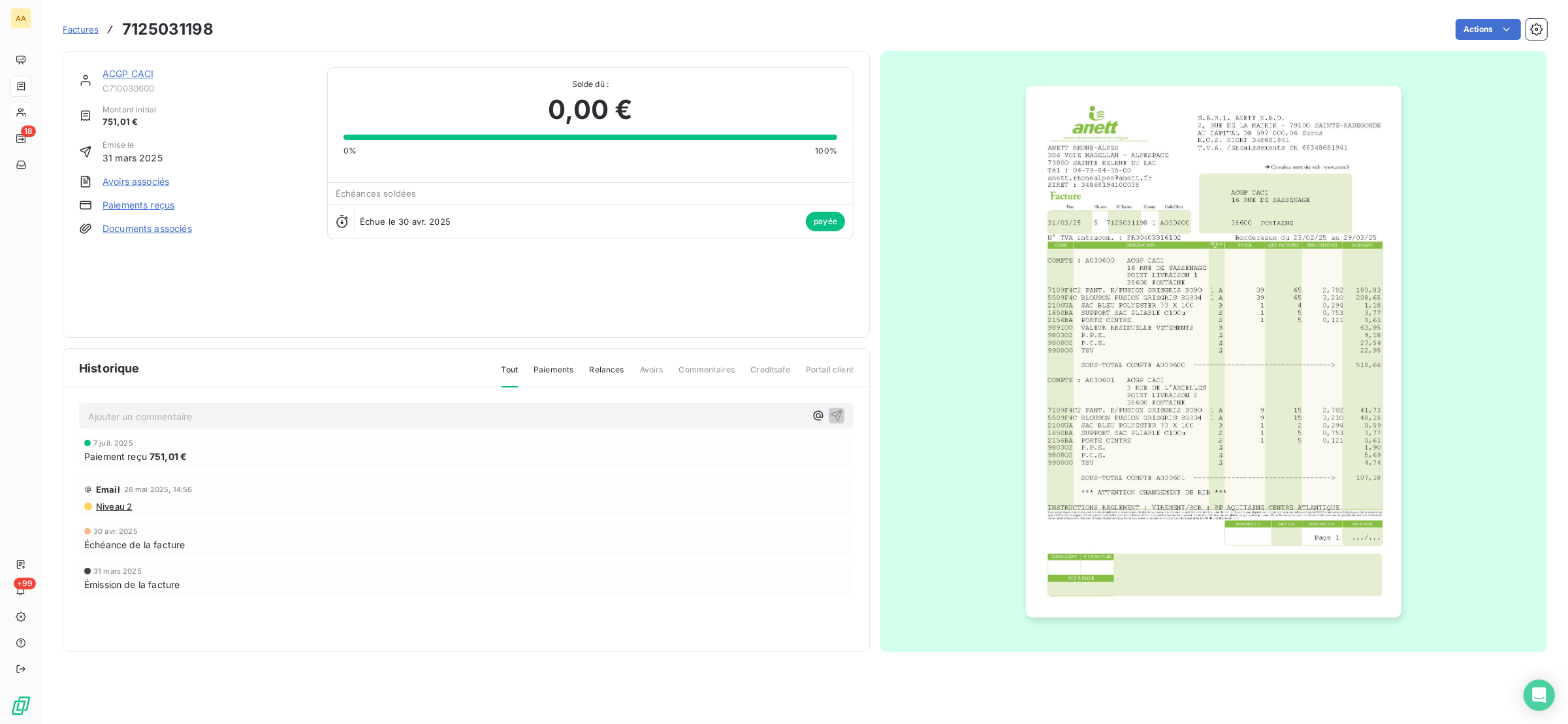
click at [1119, 388] on img "button" at bounding box center [1213, 352] width 375 height 532
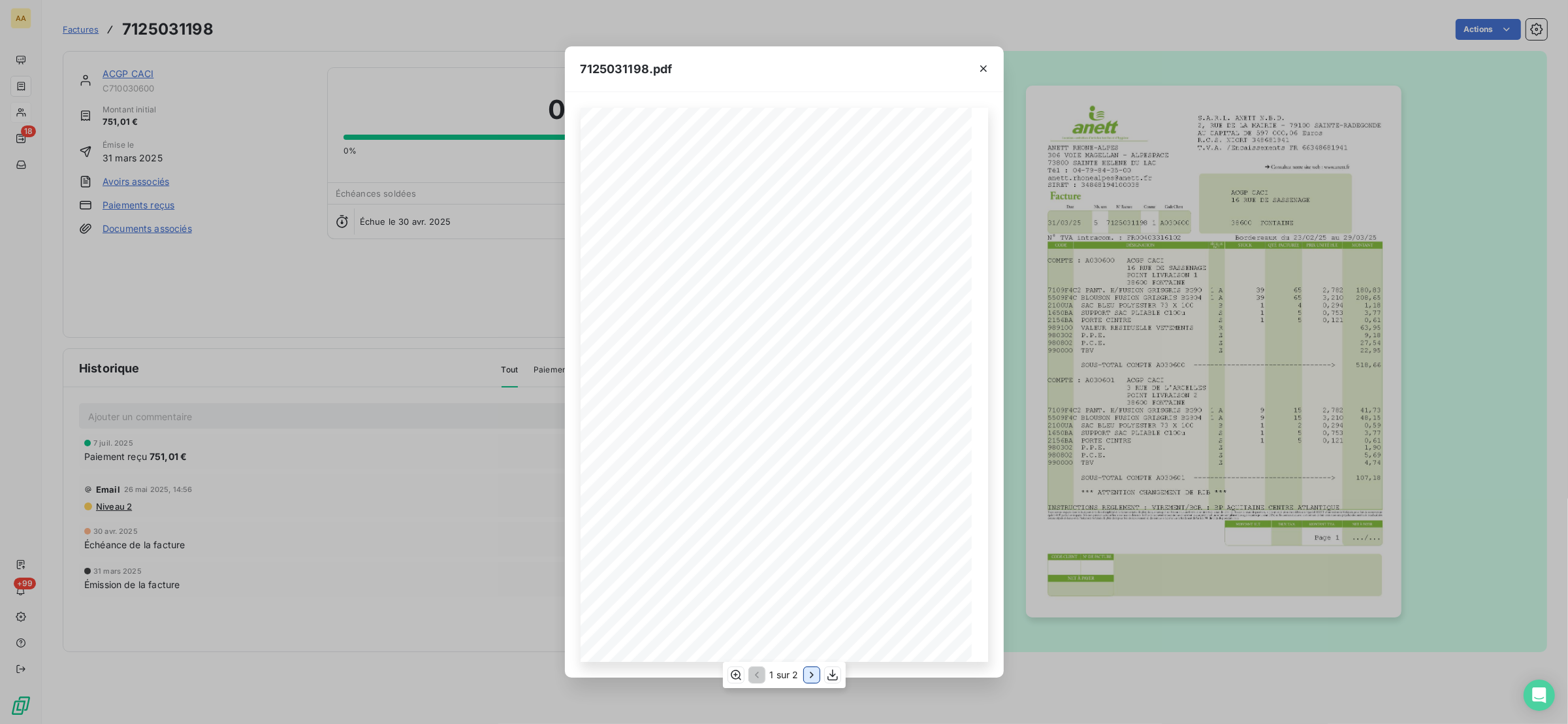
click at [811, 675] on icon "button" at bounding box center [812, 675] width 13 height 13
click at [981, 58] on button "button" at bounding box center [983, 68] width 21 height 21
